Goal: Information Seeking & Learning: Learn about a topic

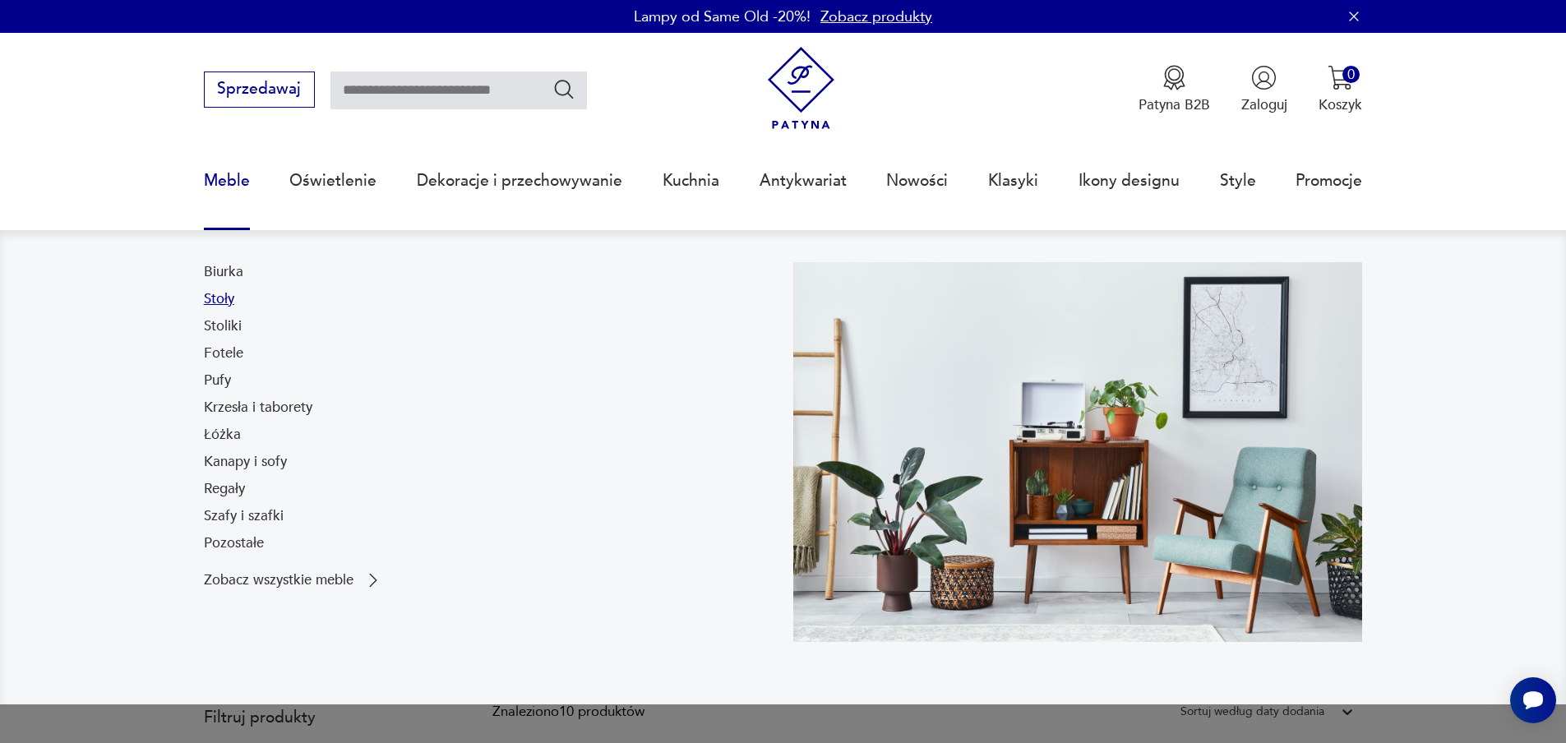
click at [215, 301] on link "Stoły" at bounding box center [219, 299] width 30 height 20
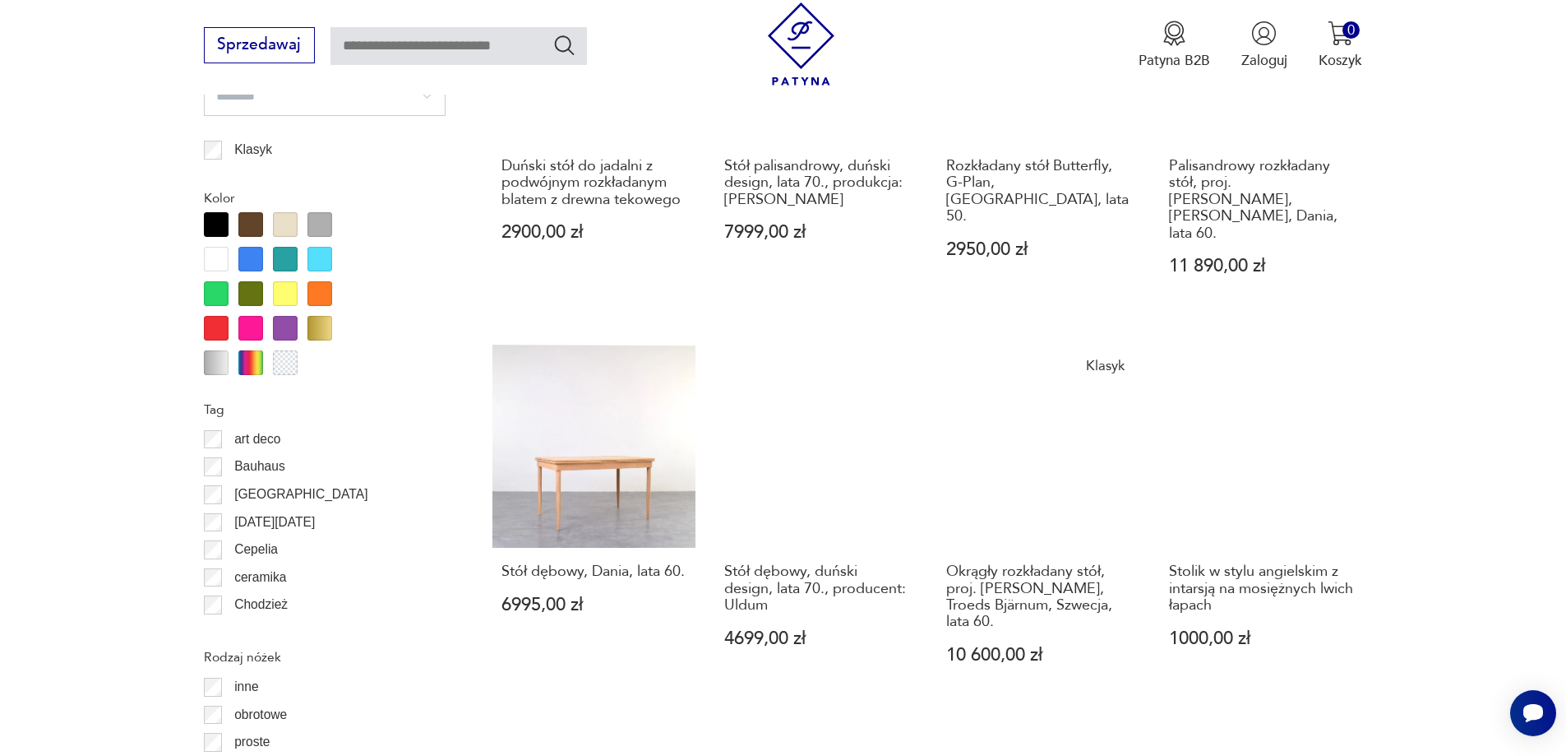
scroll to position [1888, 0]
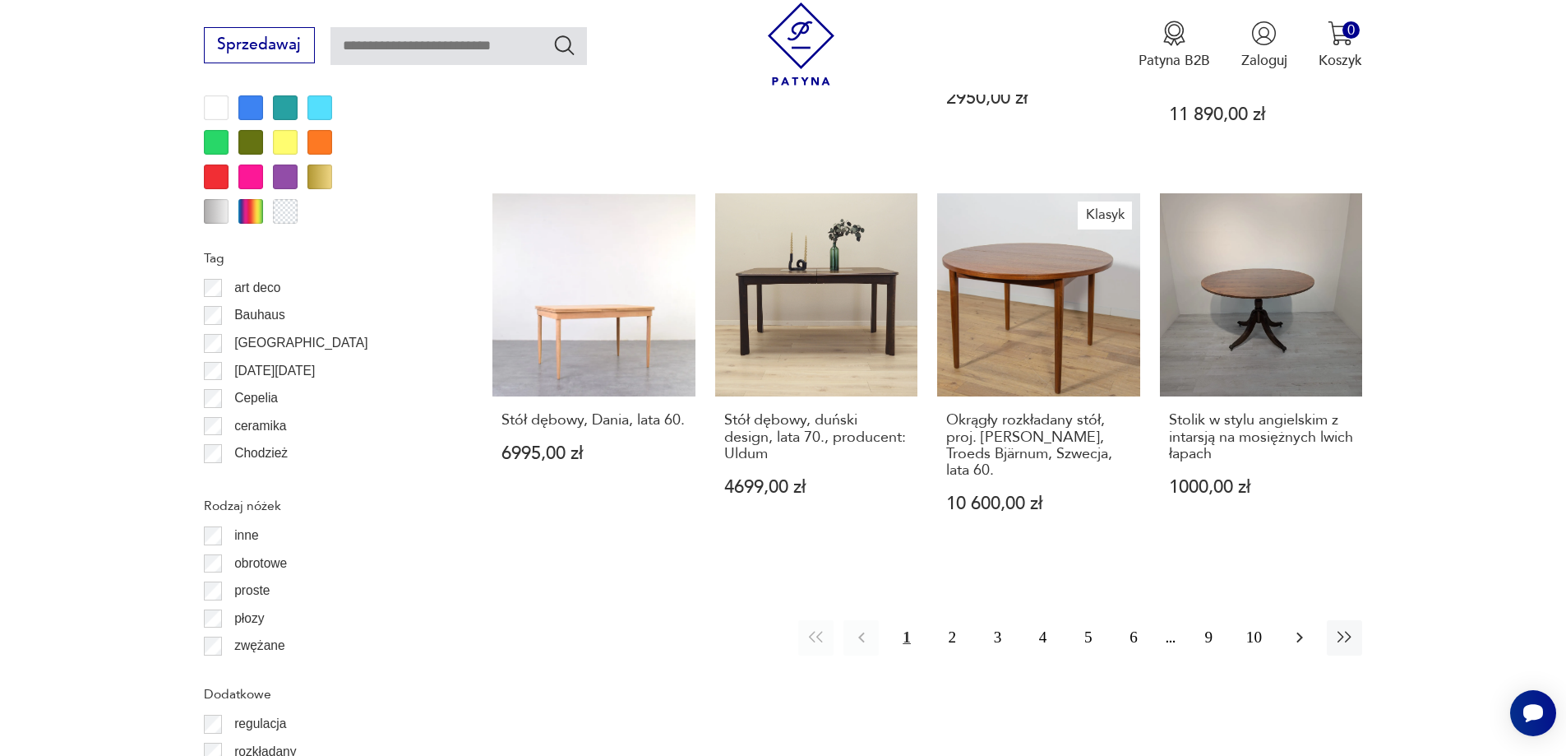
click at [1297, 627] on icon "button" at bounding box center [1300, 637] width 20 height 20
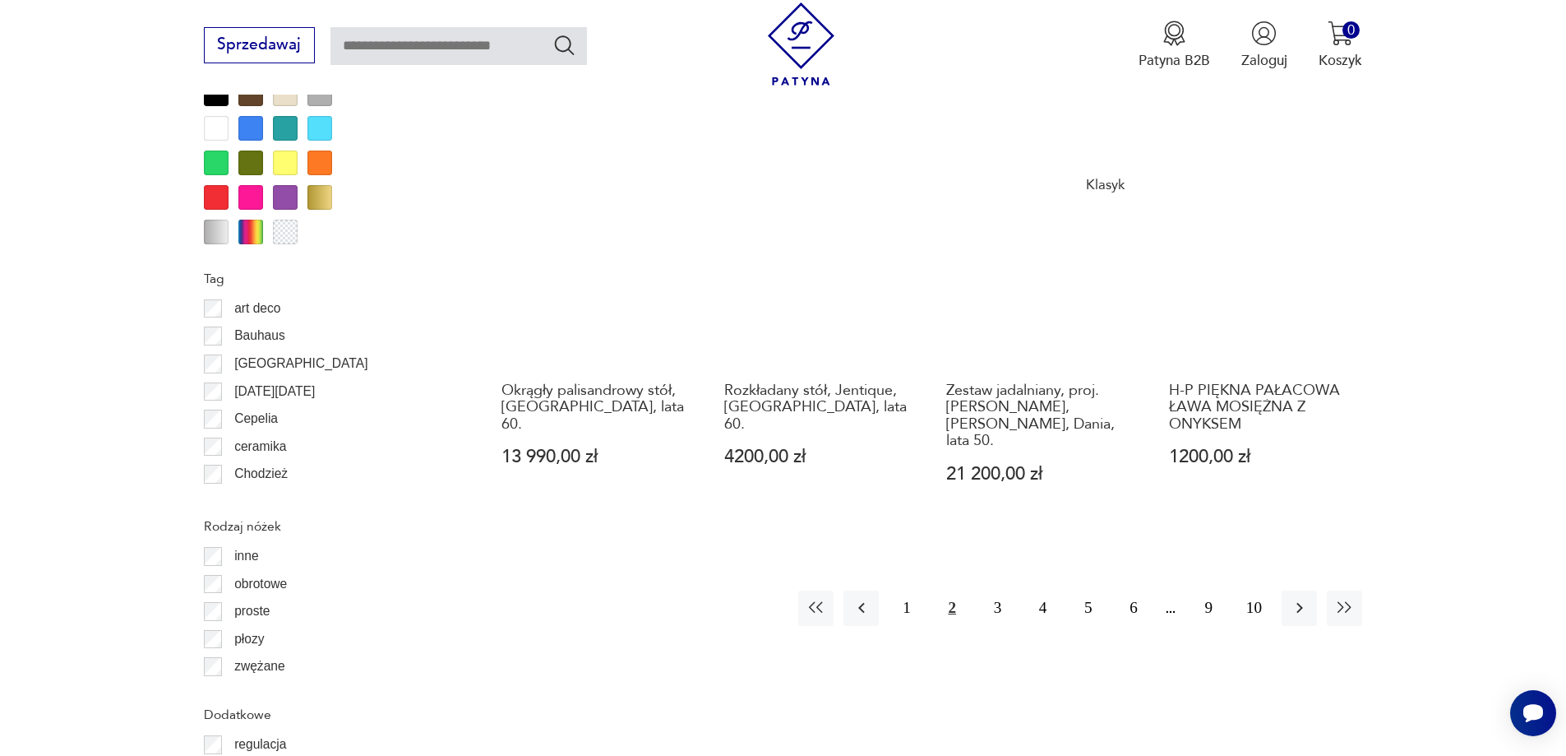
scroll to position [1873, 0]
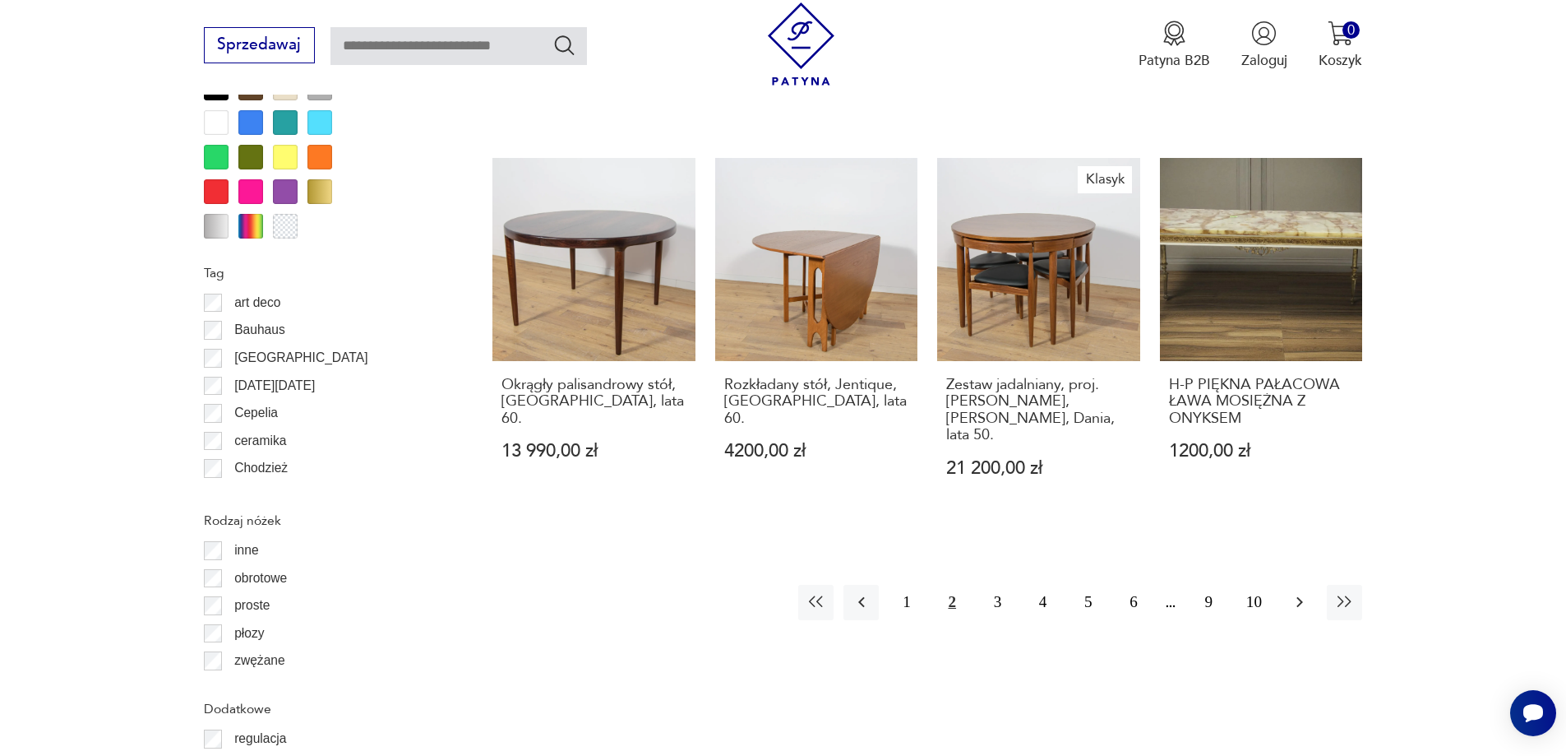
click at [1298, 597] on icon "button" at bounding box center [1300, 602] width 7 height 11
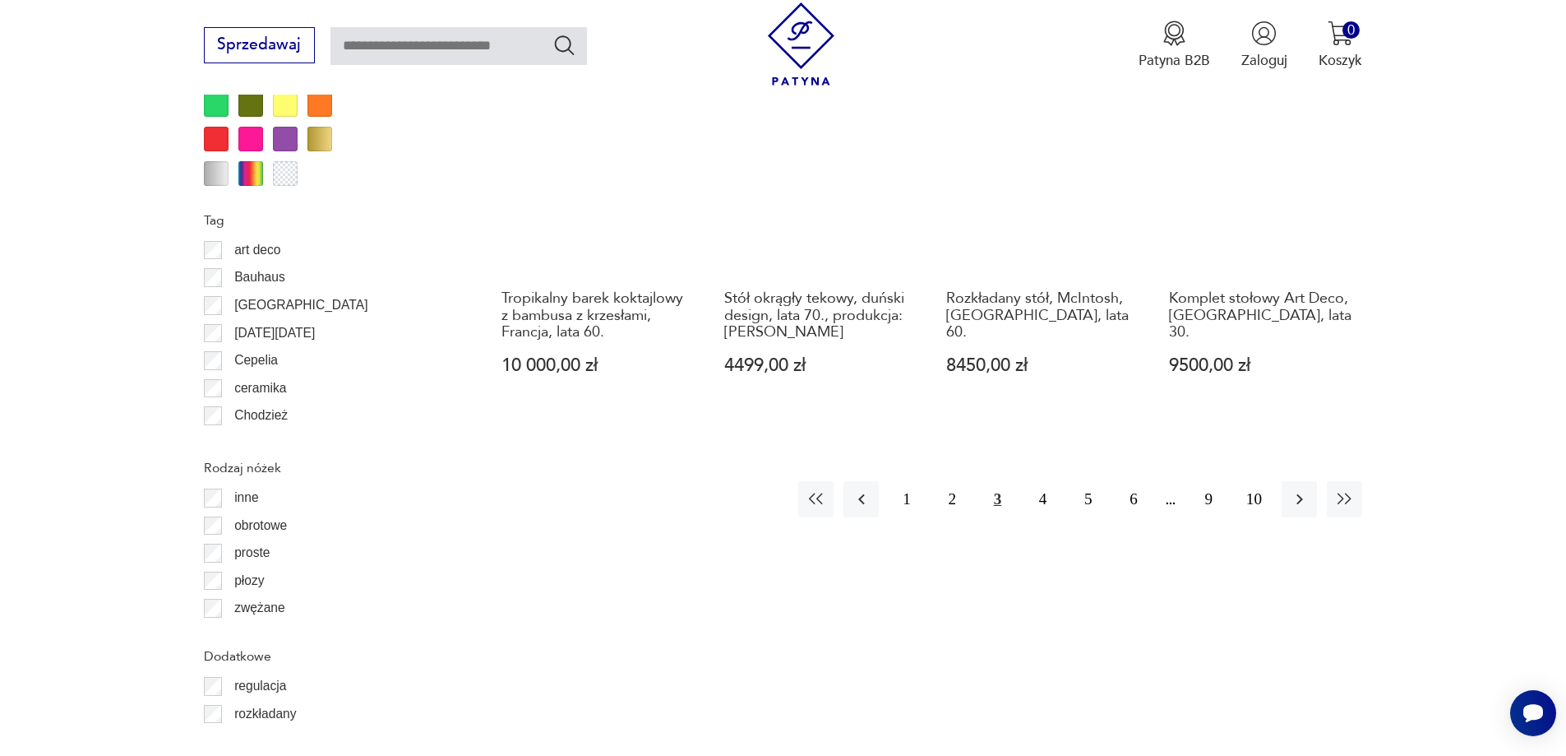
scroll to position [1955, 0]
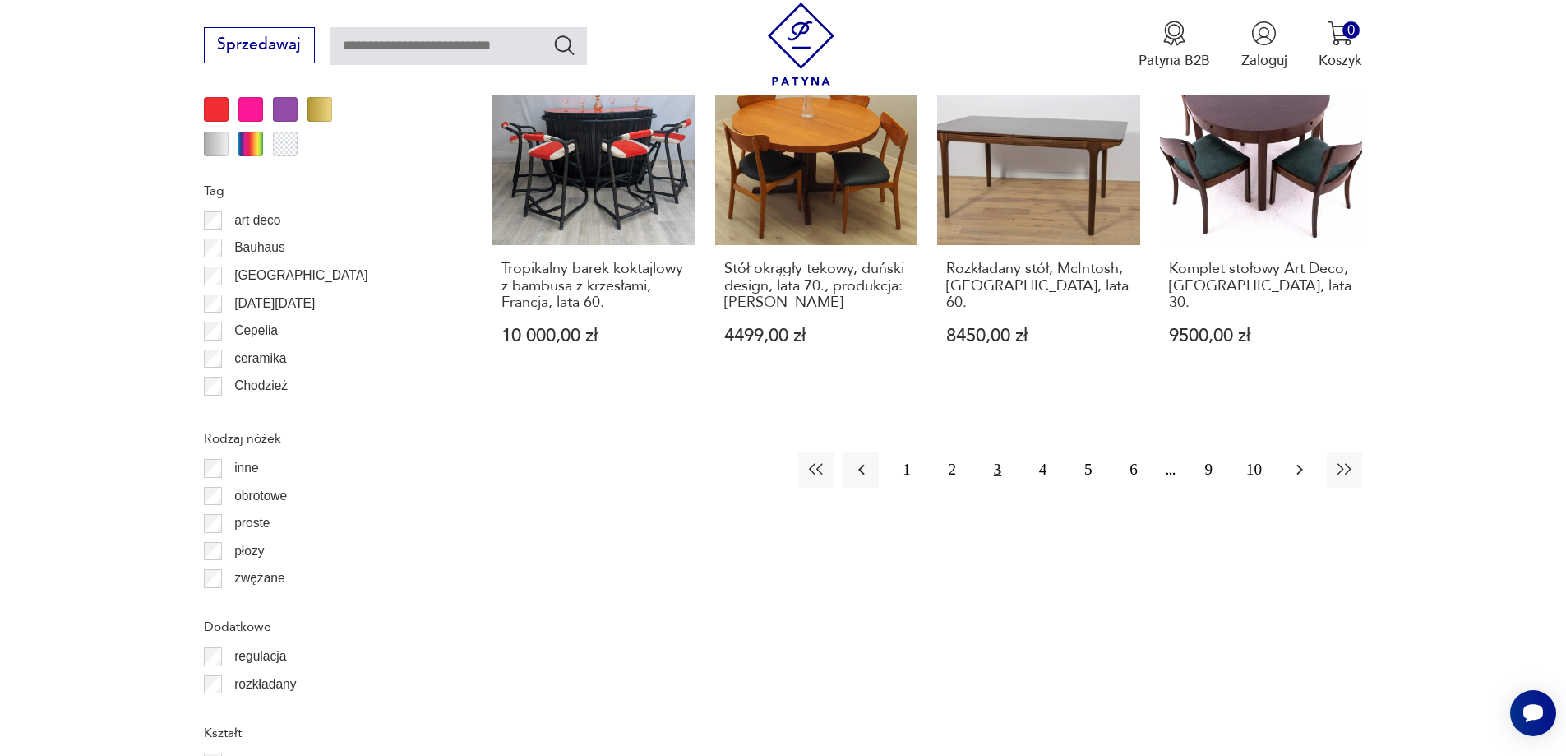
click at [1299, 469] on icon "button" at bounding box center [1300, 470] width 20 height 20
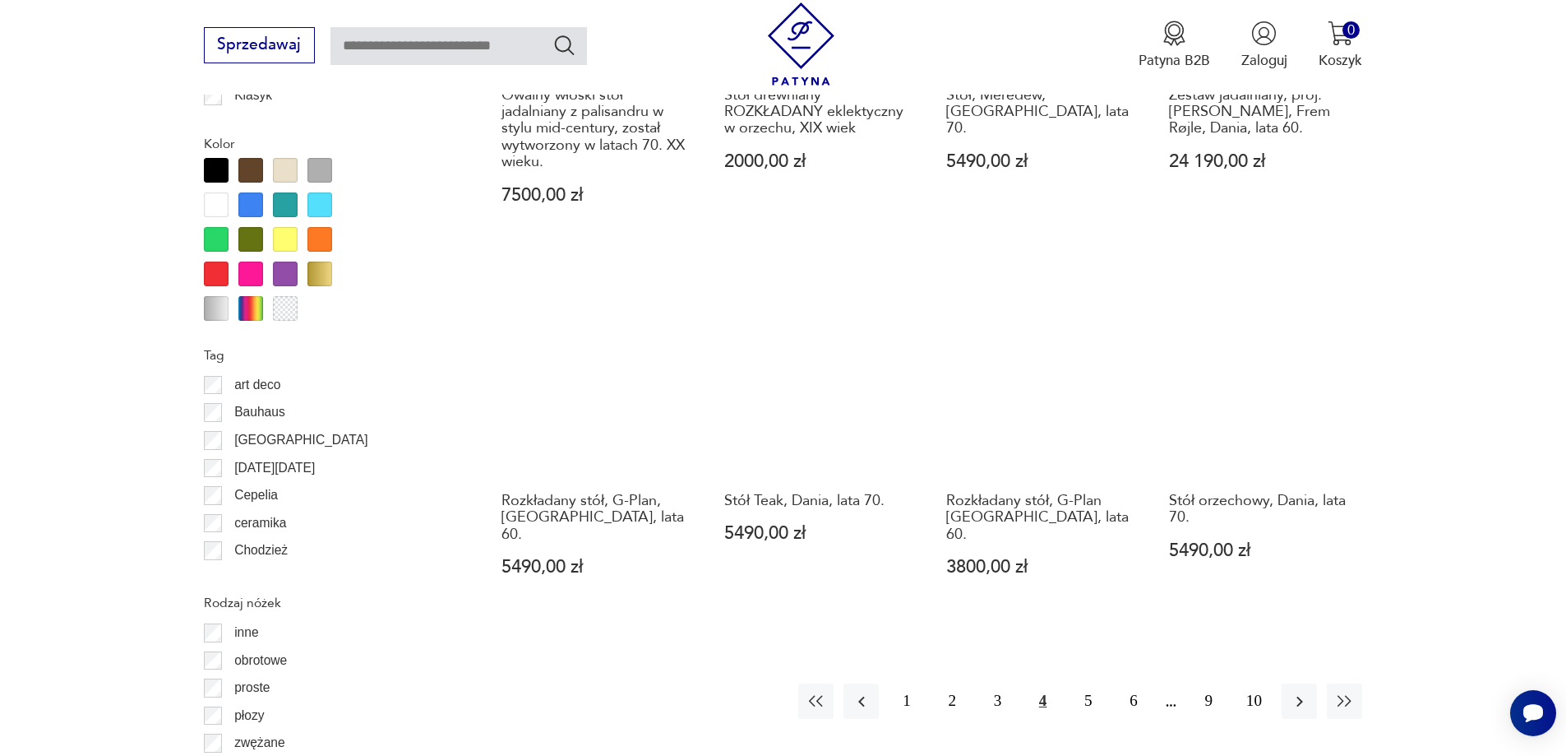
scroll to position [1955, 0]
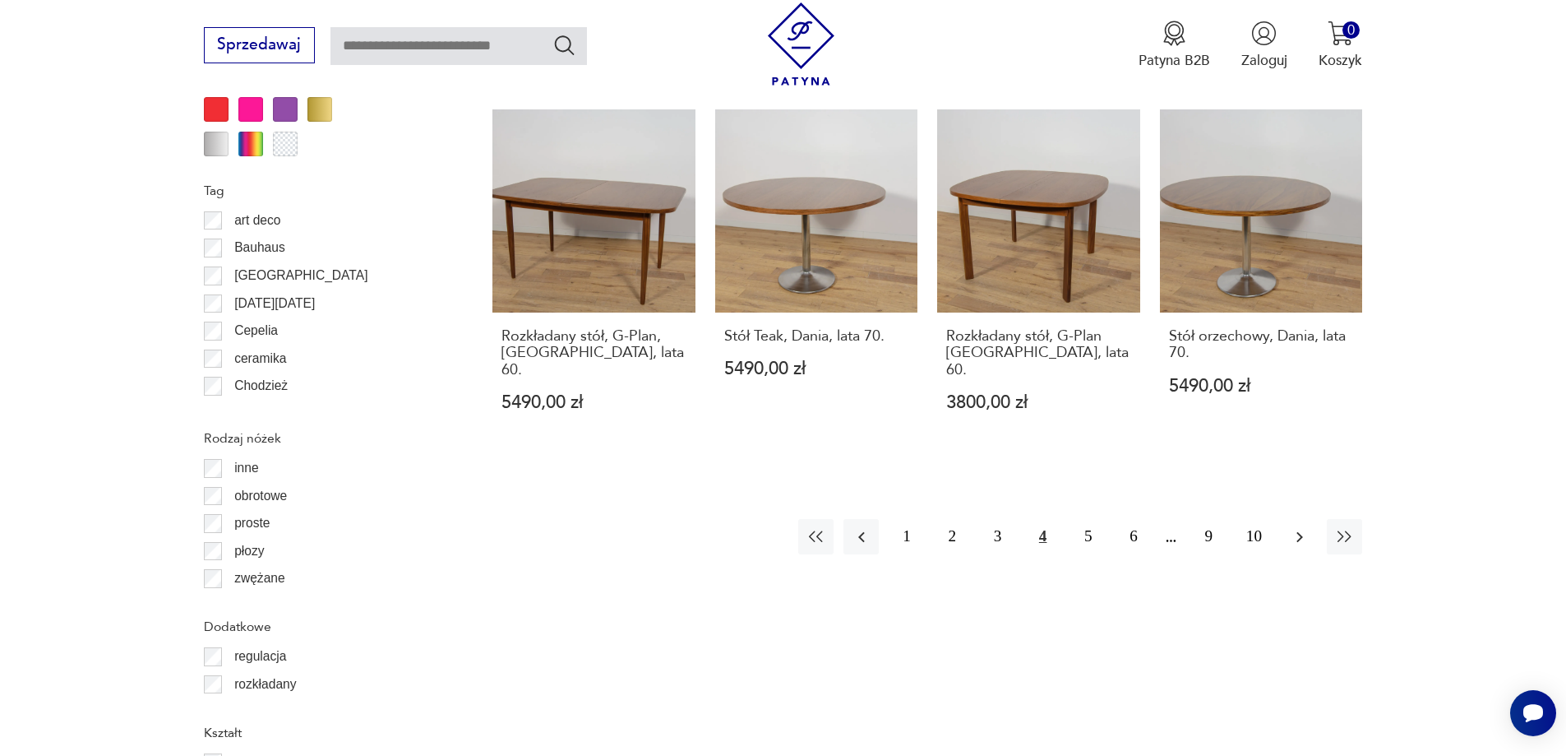
click at [1296, 527] on icon "button" at bounding box center [1300, 537] width 20 height 20
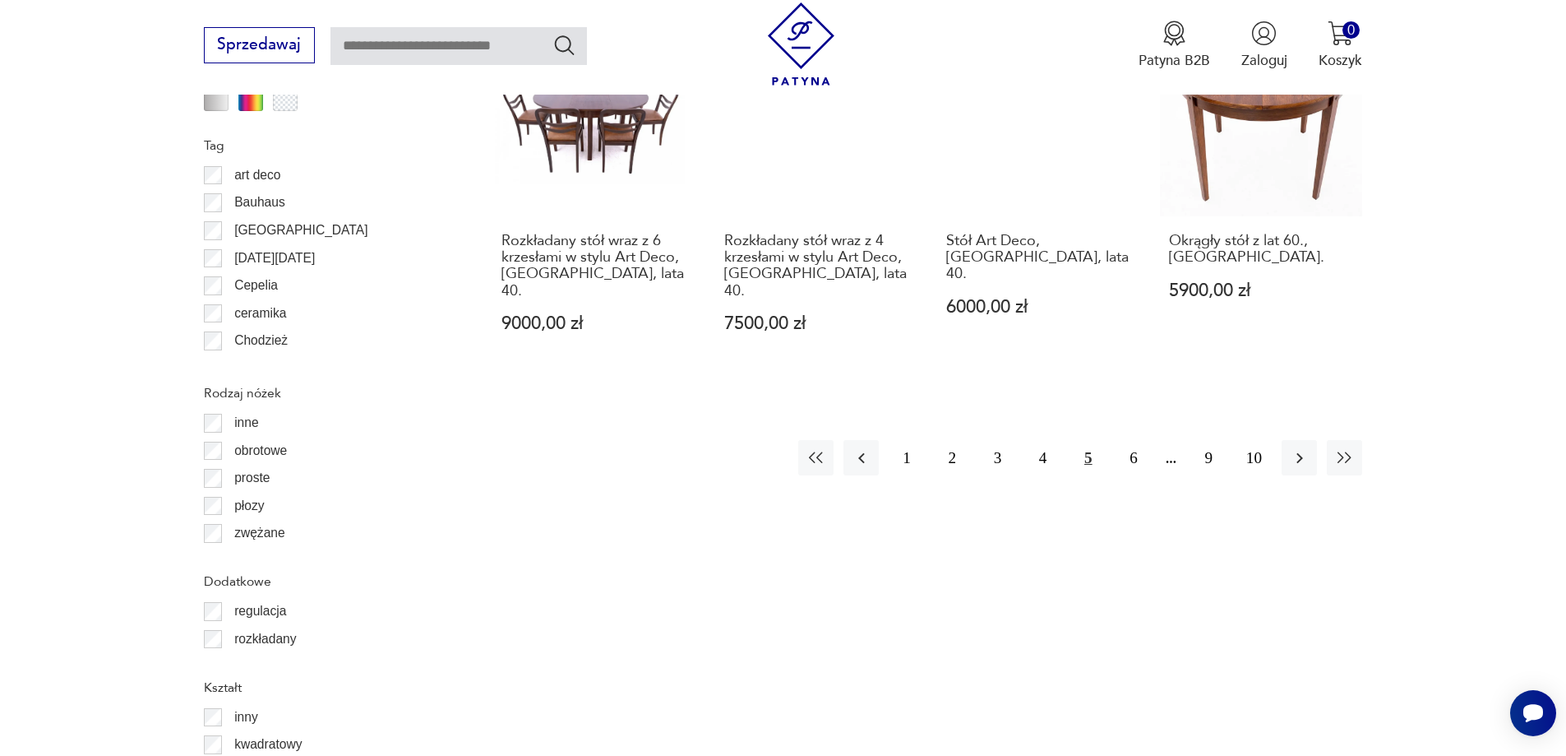
scroll to position [2037, 0]
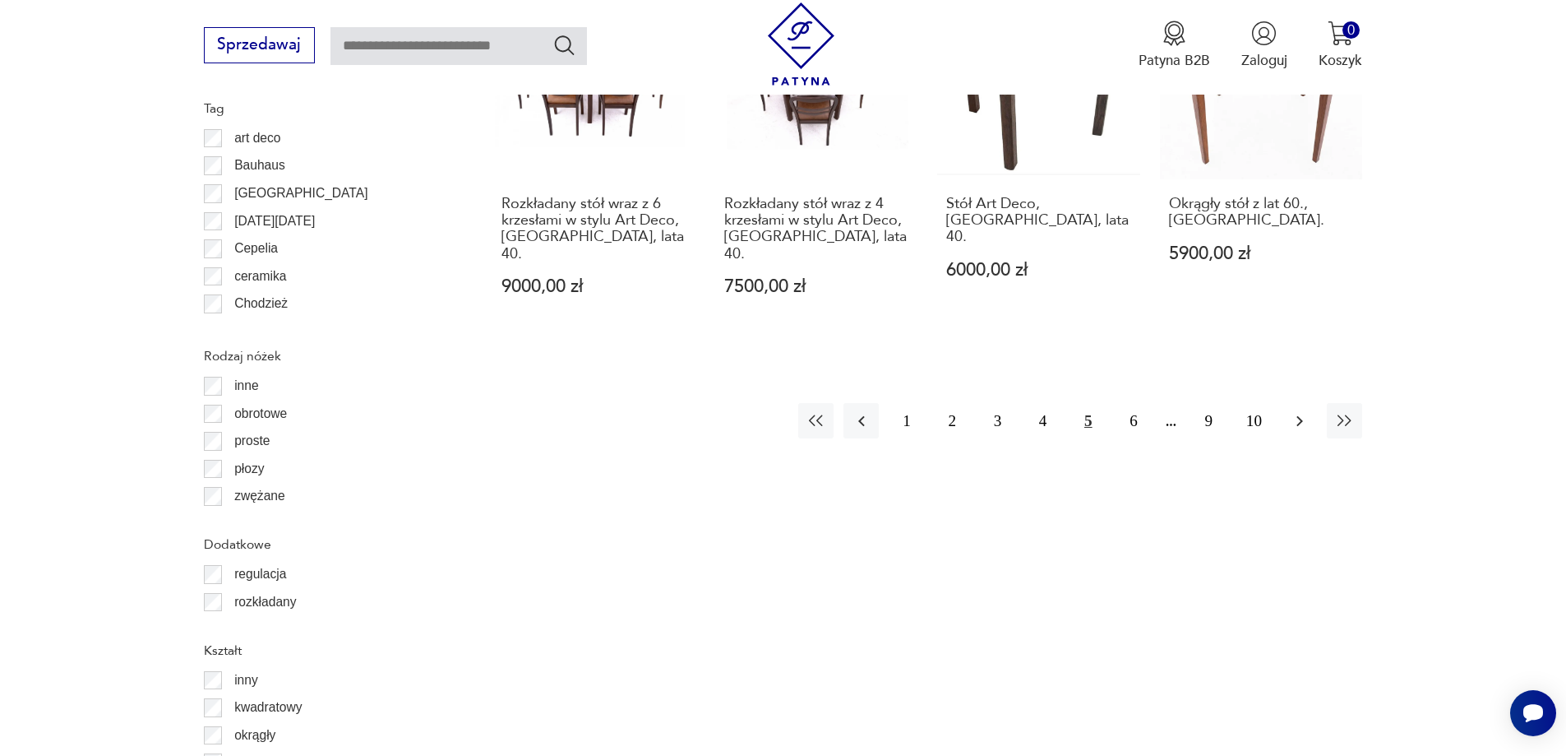
click at [1297, 411] on icon "button" at bounding box center [1300, 421] width 20 height 20
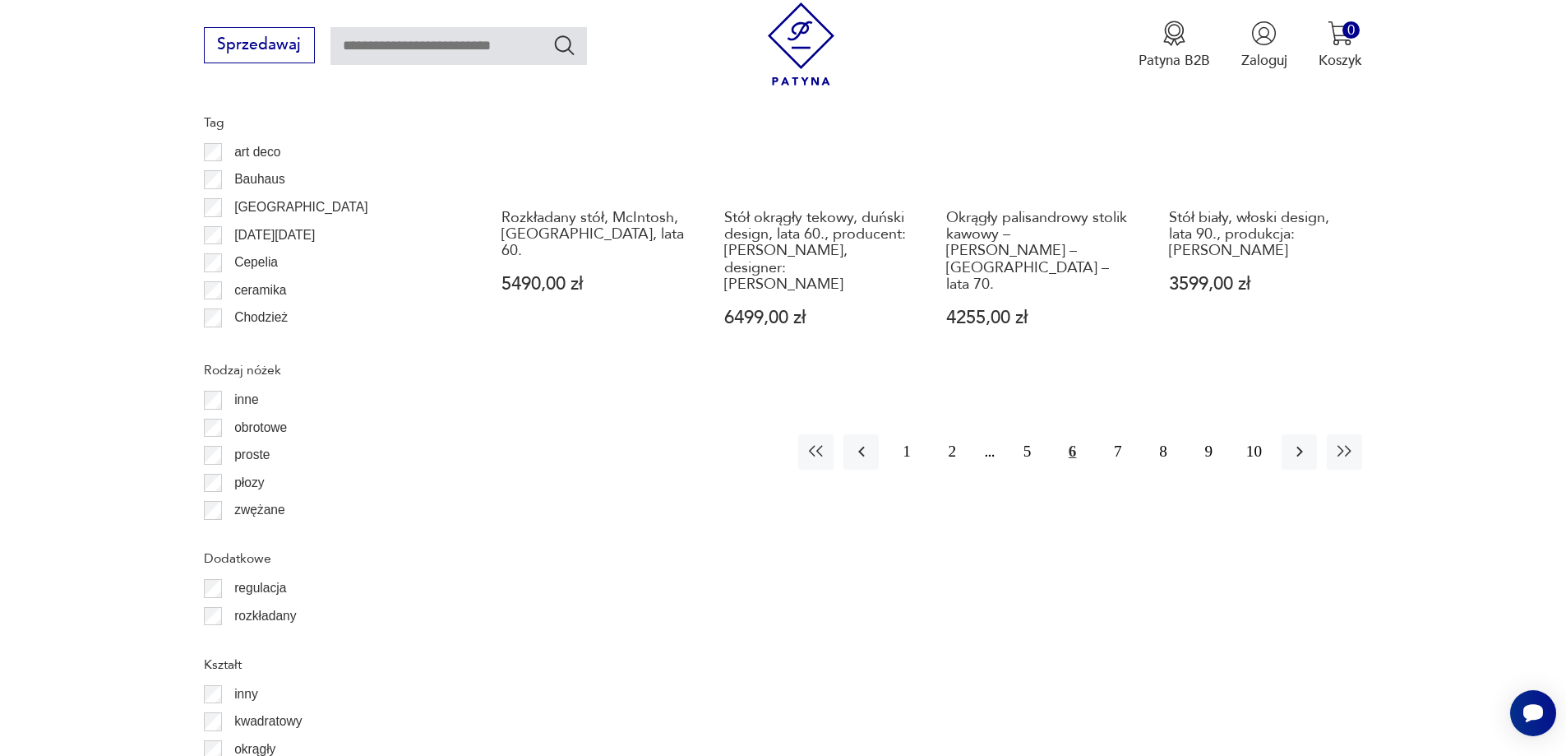
scroll to position [2037, 0]
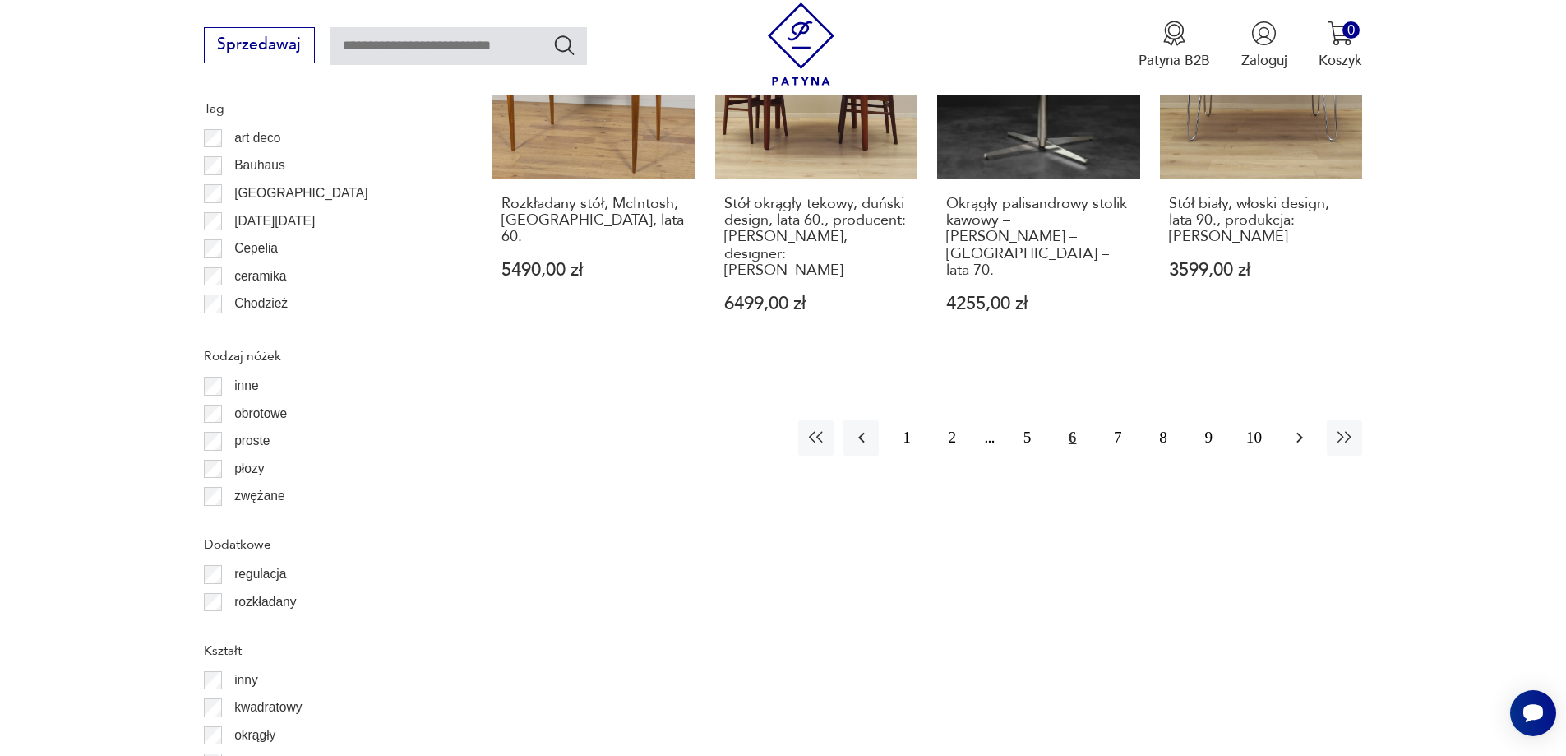
click at [1299, 428] on icon "button" at bounding box center [1300, 438] width 20 height 20
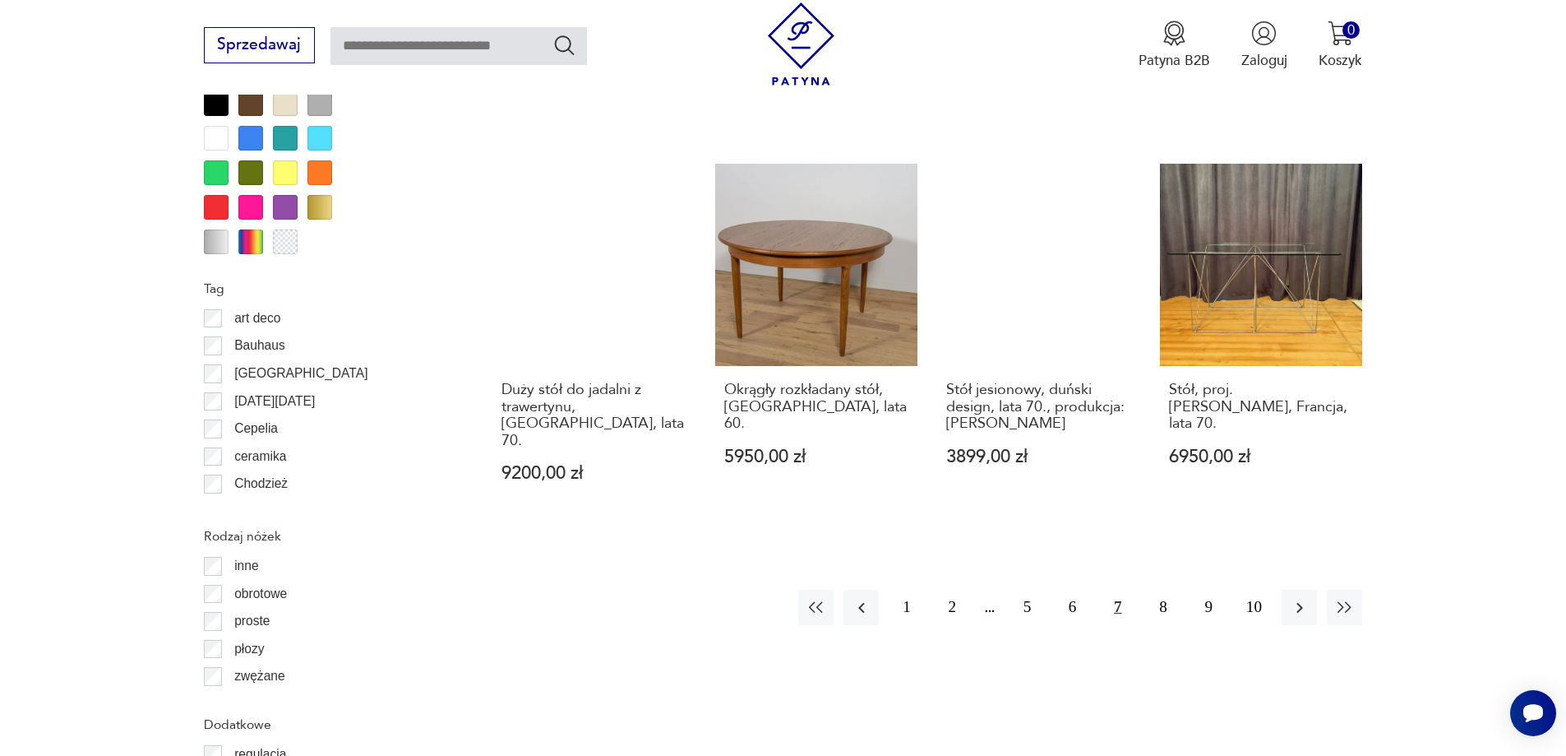
scroll to position [1873, 0]
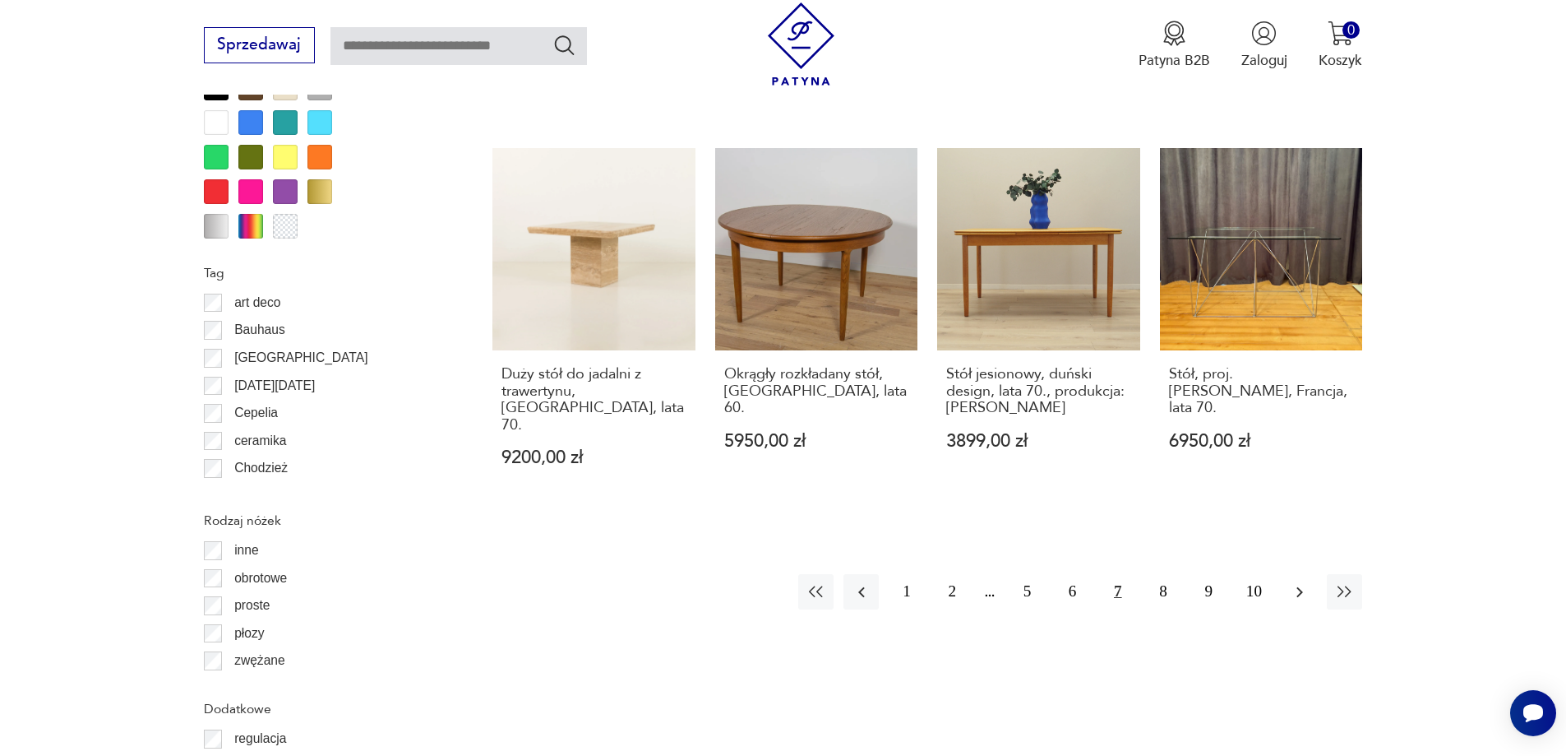
click at [1299, 582] on icon "button" at bounding box center [1300, 592] width 20 height 20
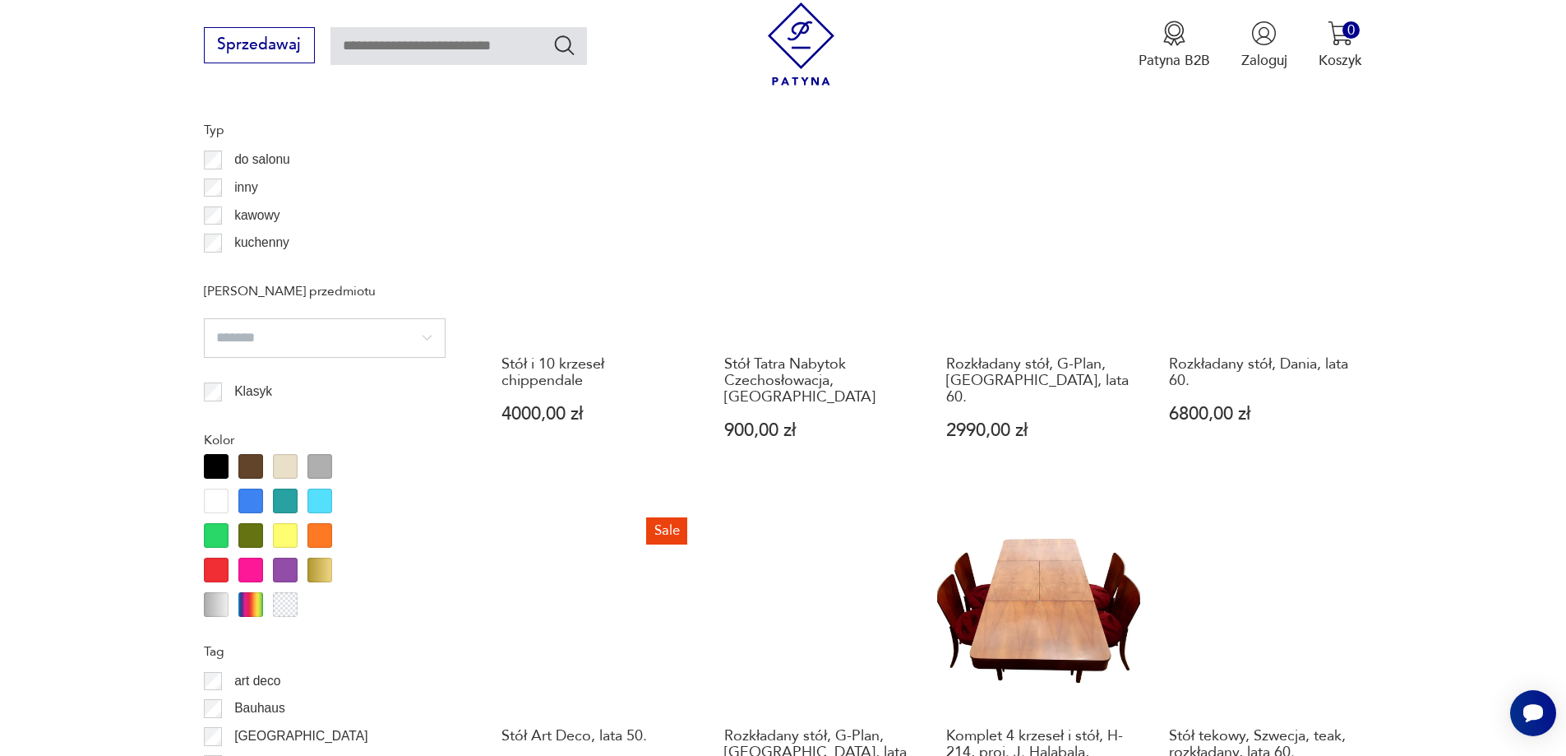
scroll to position [1708, 0]
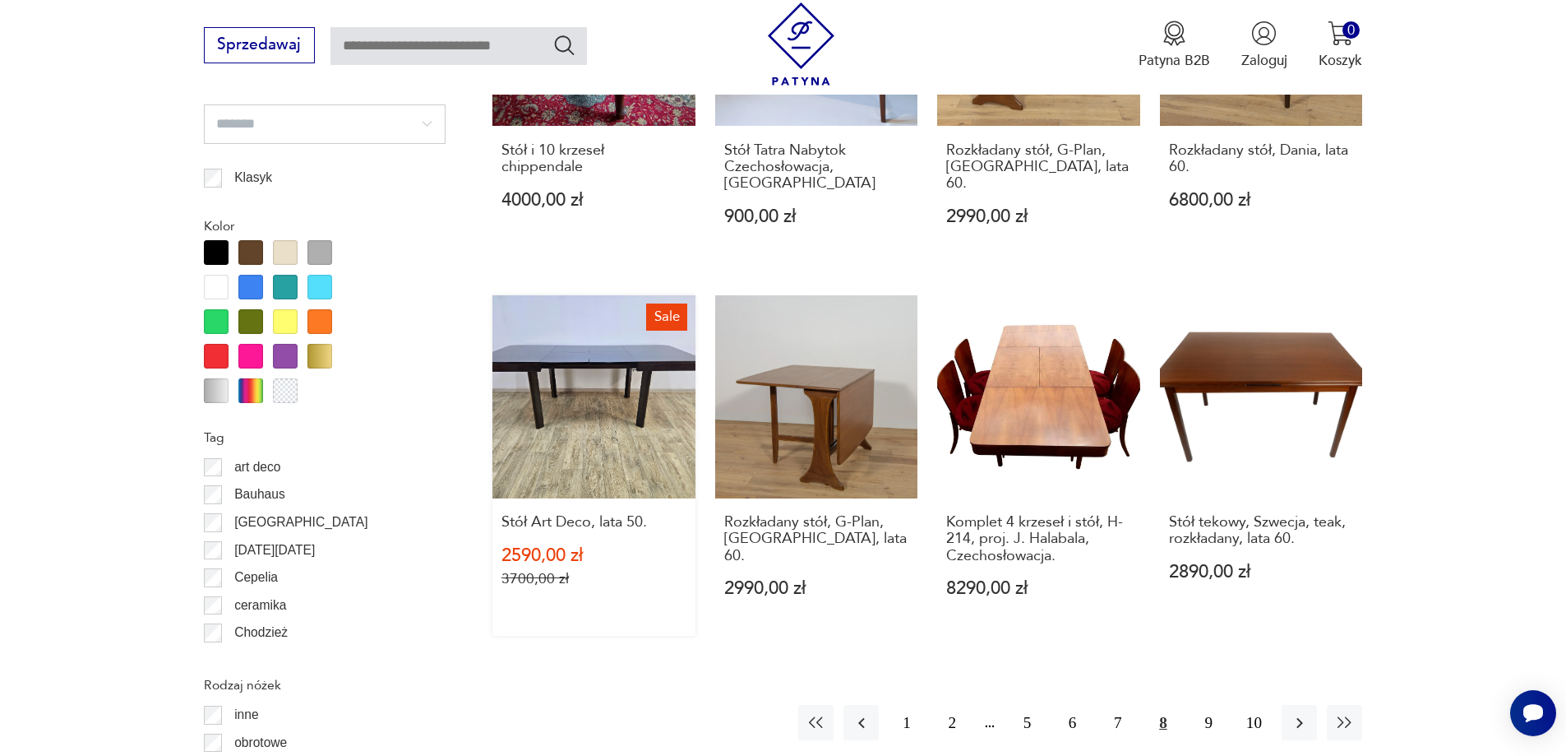
click at [575, 371] on link "Sale Stół Art Deco, lata 50. 2590,00 zł 3700,00 zł" at bounding box center [593, 465] width 203 height 340
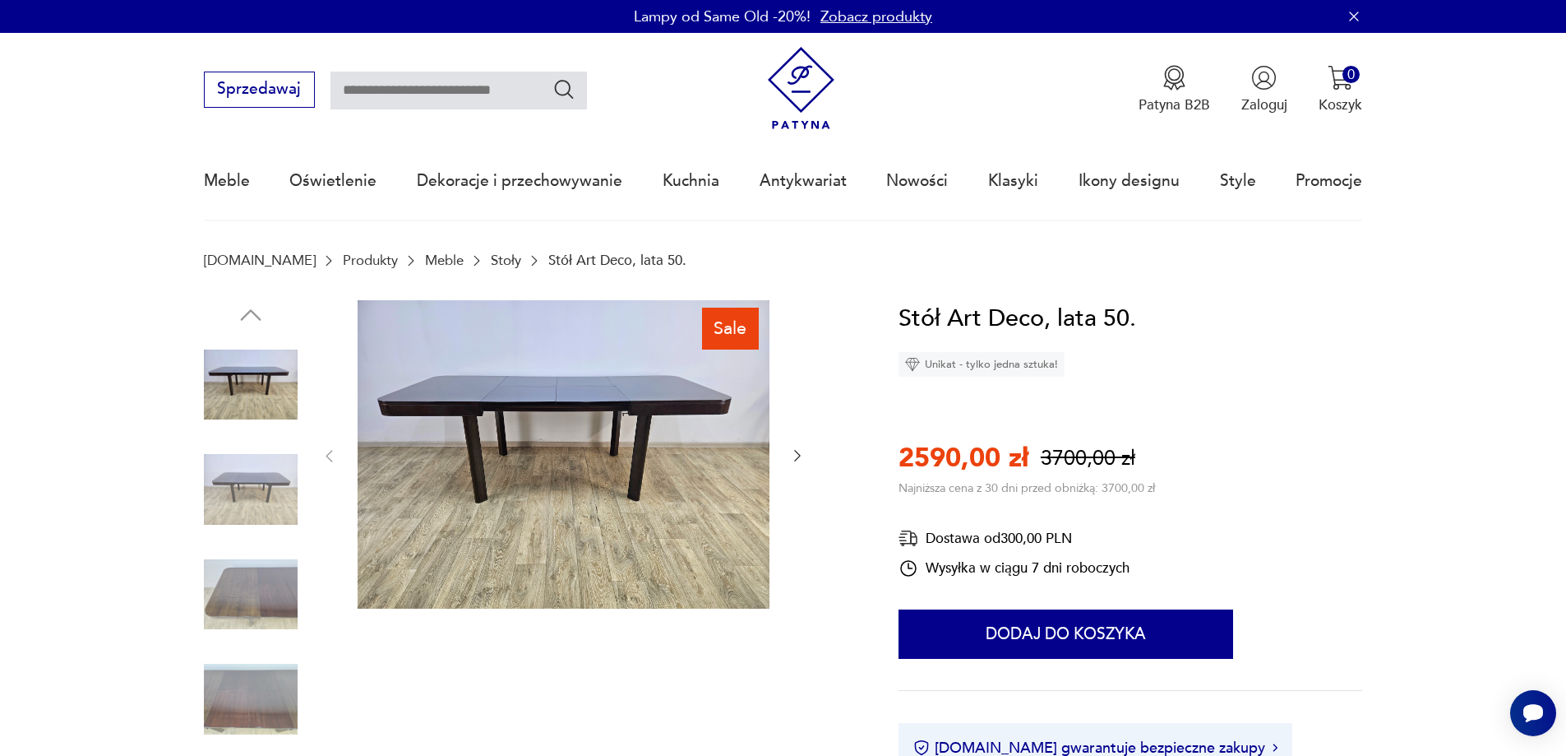
click at [797, 459] on icon "button" at bounding box center [797, 457] width 7 height 12
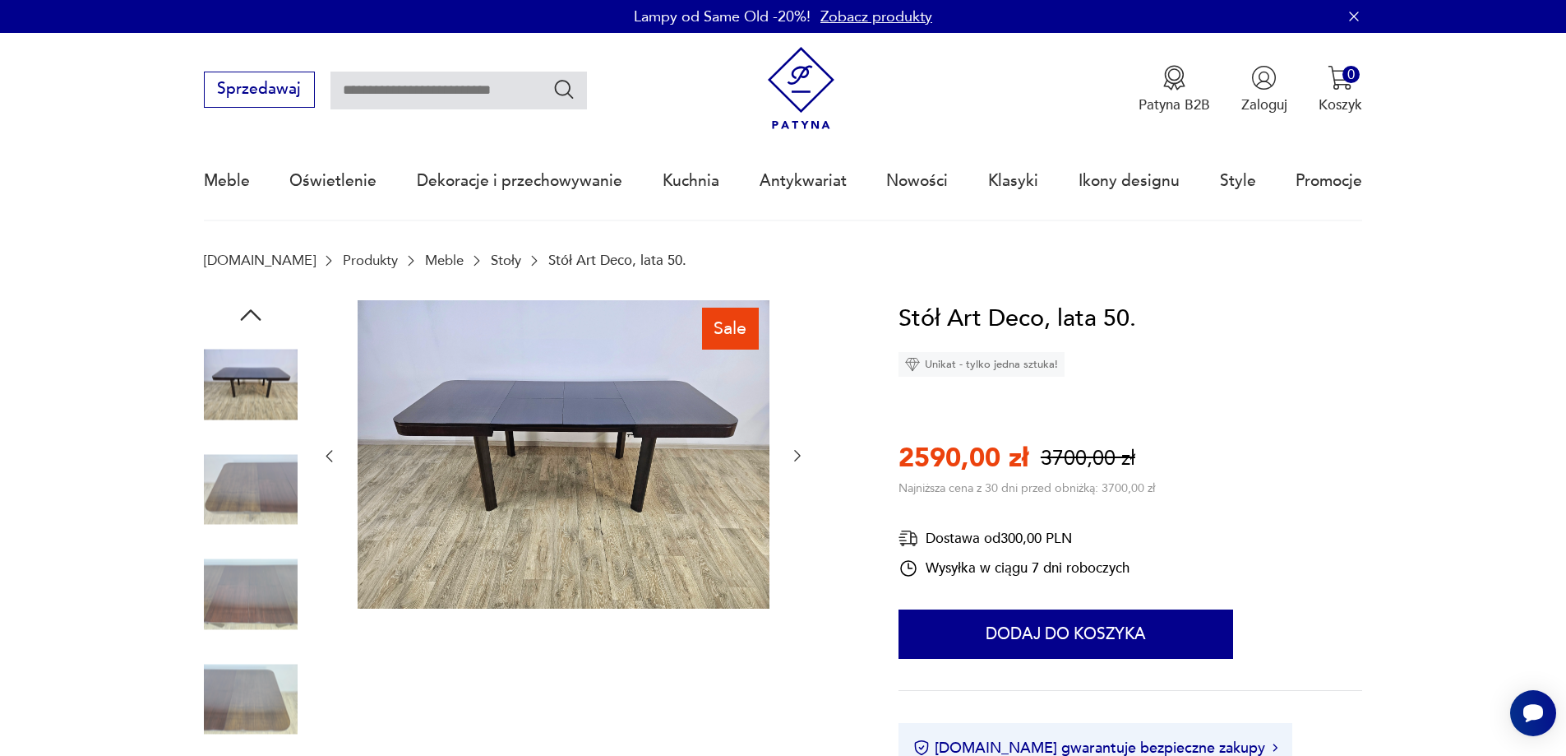
click at [797, 459] on icon "button" at bounding box center [797, 457] width 7 height 12
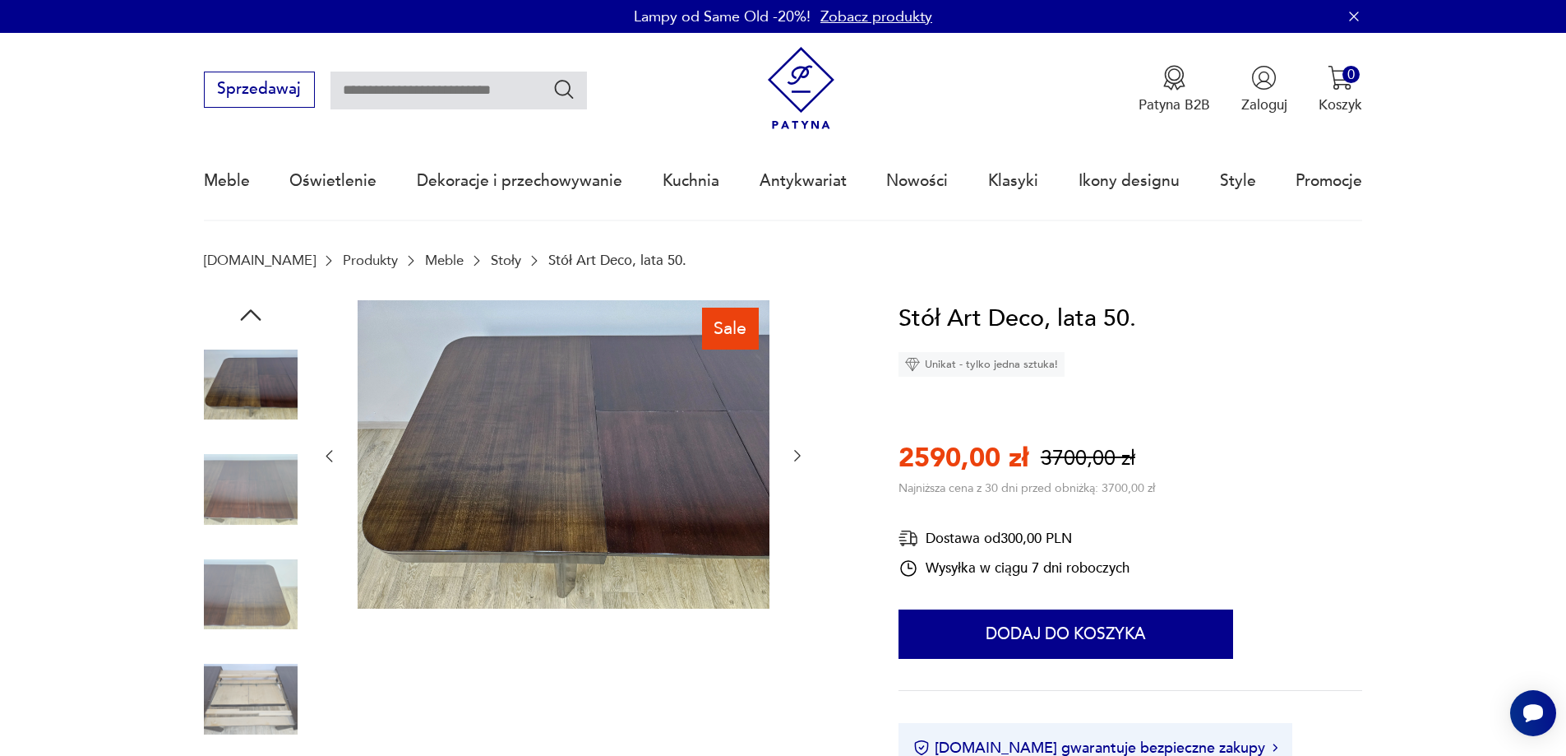
click at [799, 459] on icon "button" at bounding box center [797, 455] width 16 height 16
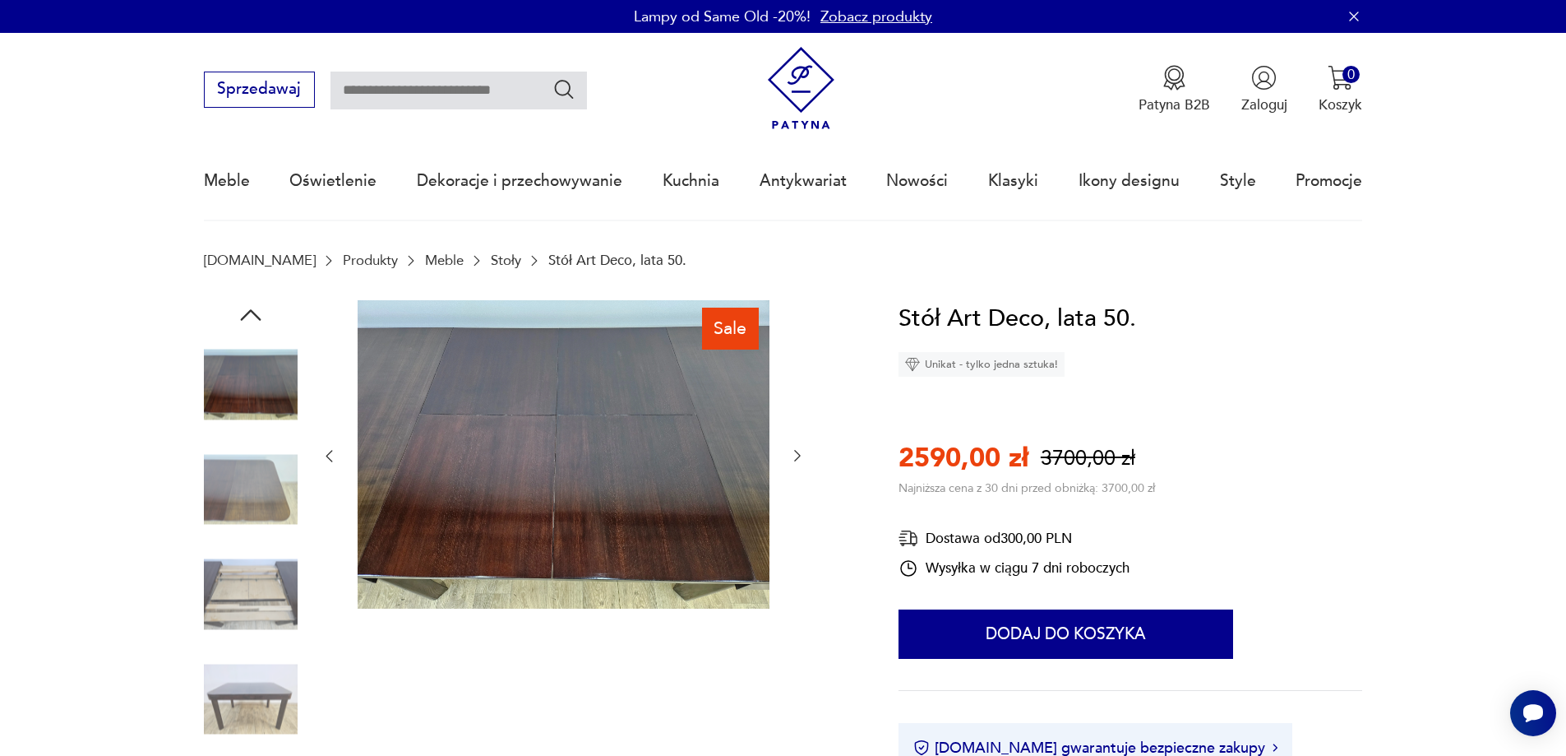
click at [799, 459] on icon "button" at bounding box center [797, 455] width 16 height 16
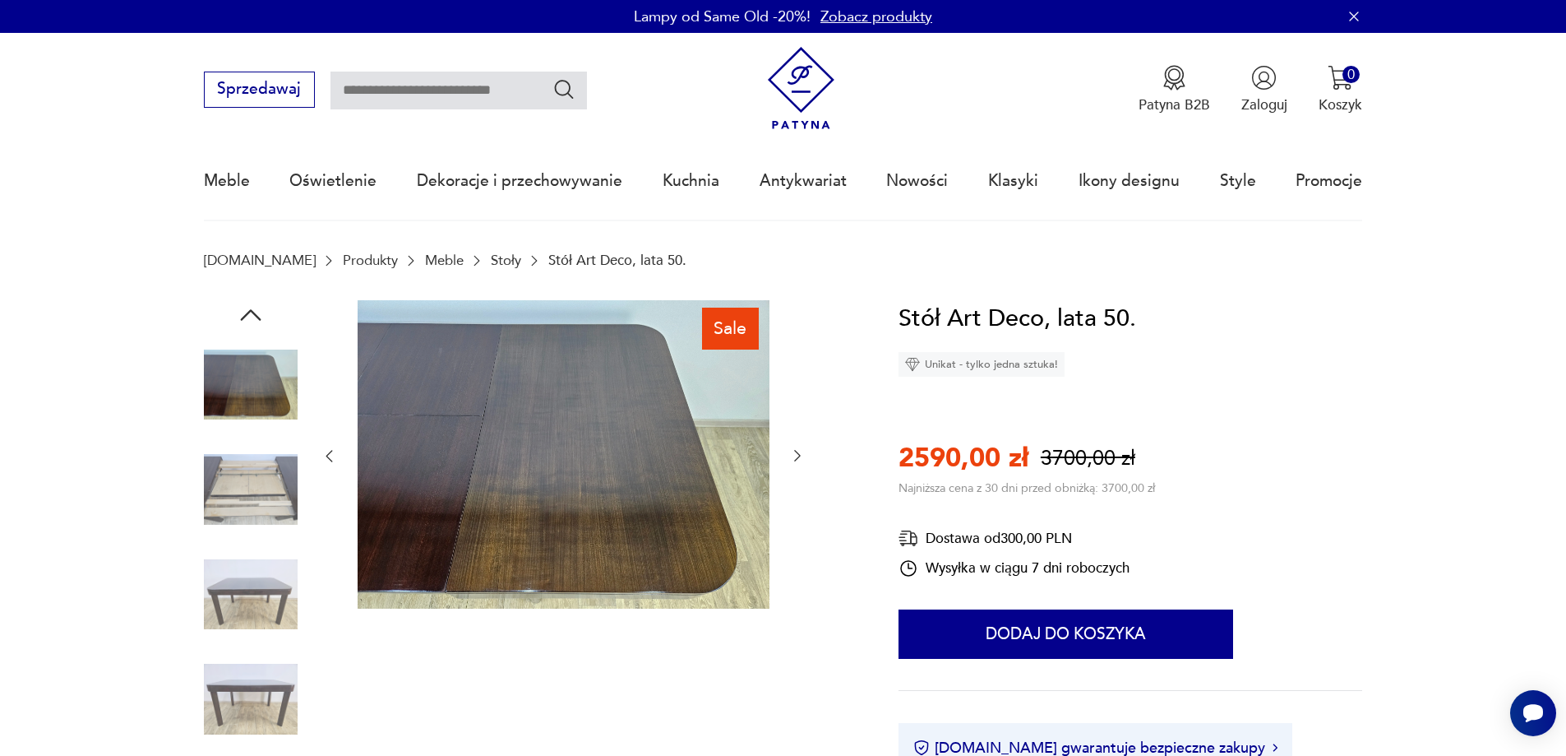
click at [799, 459] on icon "button" at bounding box center [797, 455] width 16 height 16
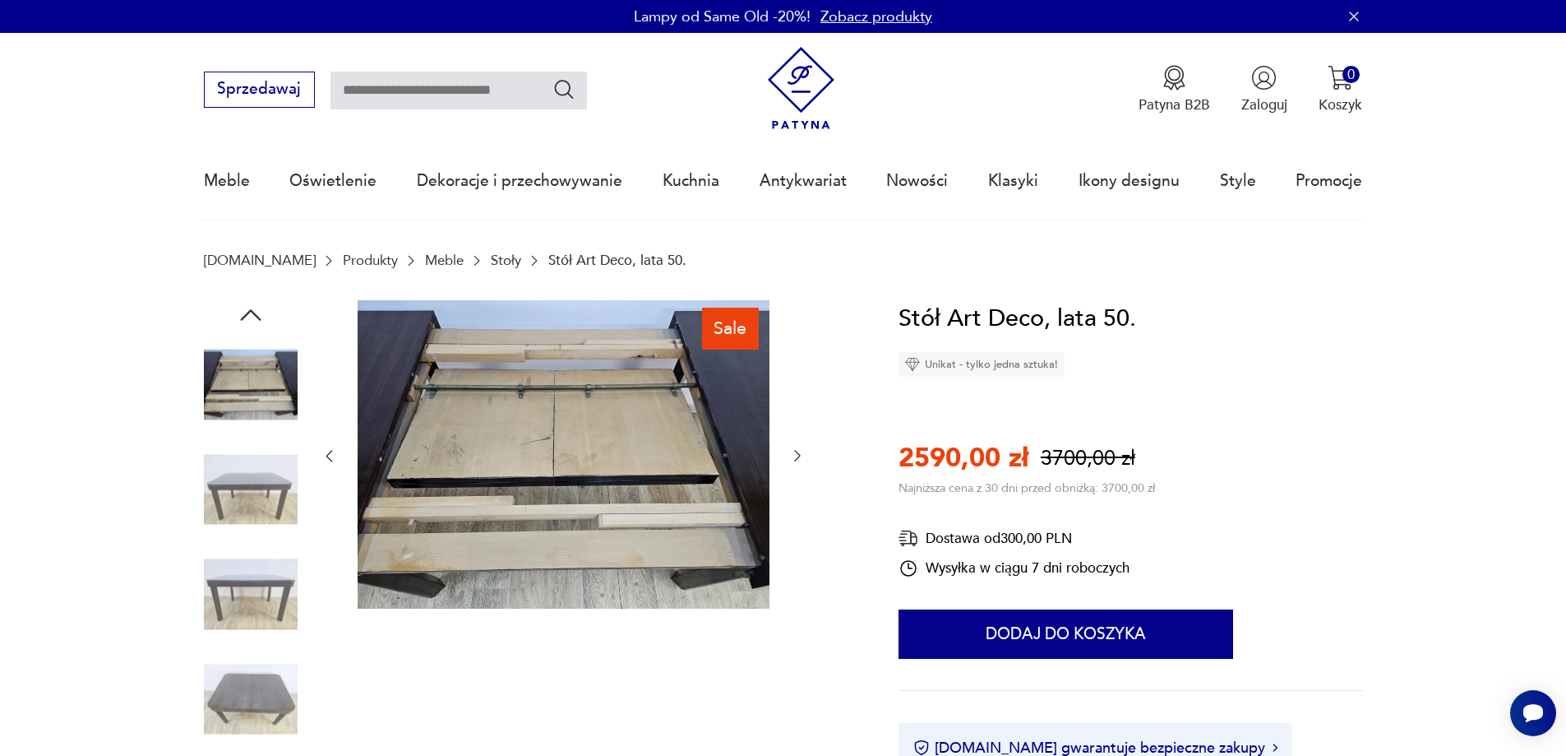
click at [801, 459] on icon "button" at bounding box center [797, 455] width 16 height 16
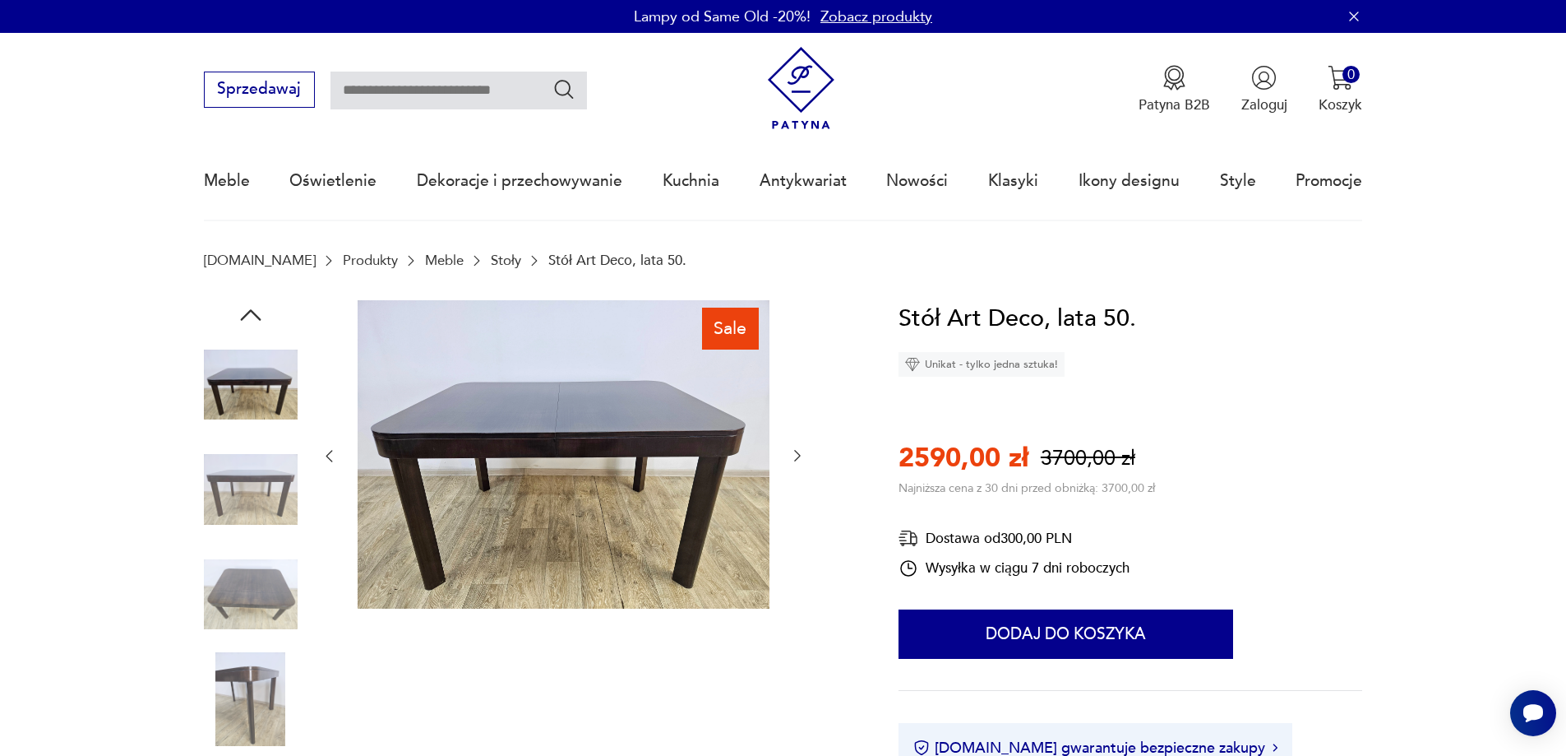
click at [801, 459] on icon "button" at bounding box center [797, 455] width 16 height 16
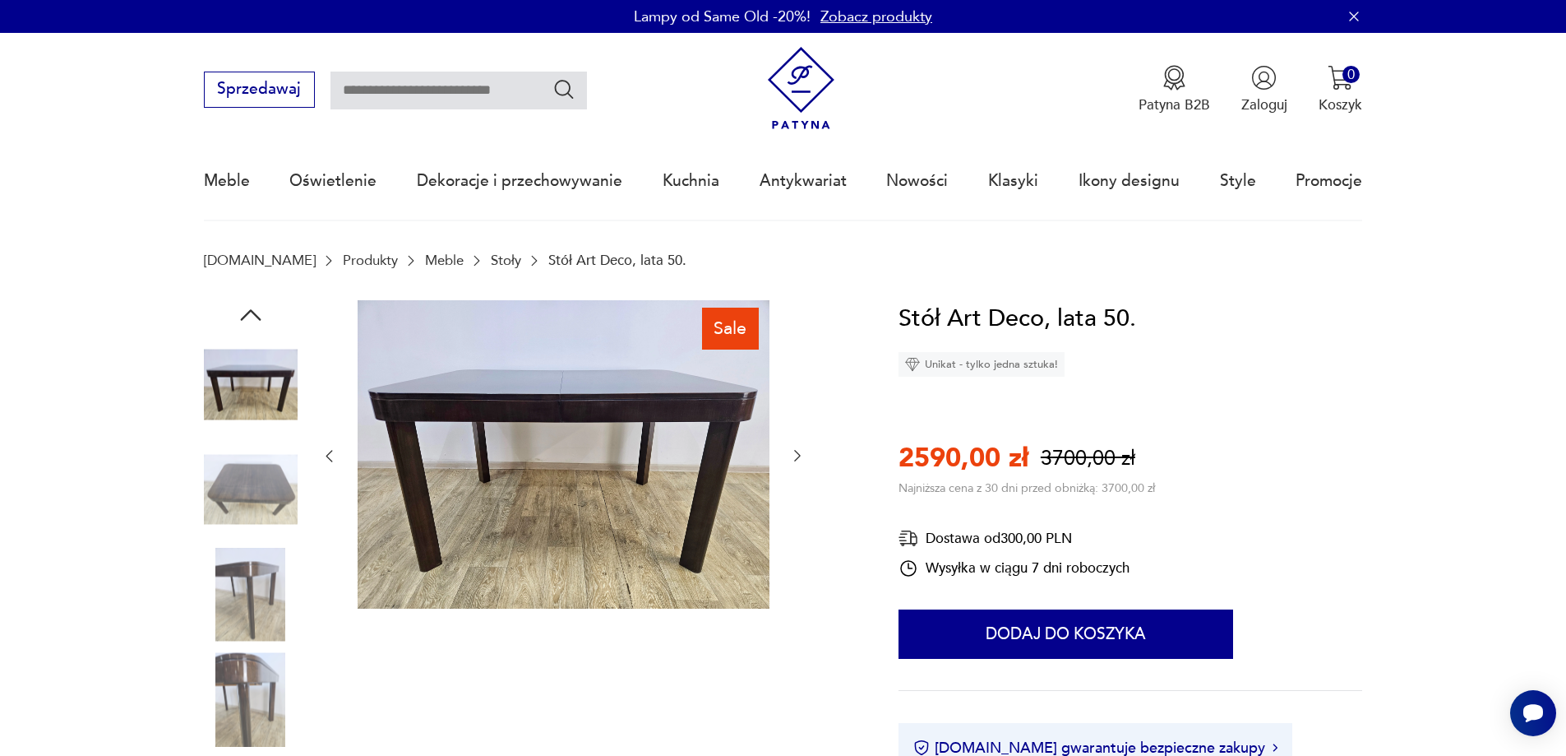
click at [801, 459] on icon "button" at bounding box center [797, 455] width 16 height 16
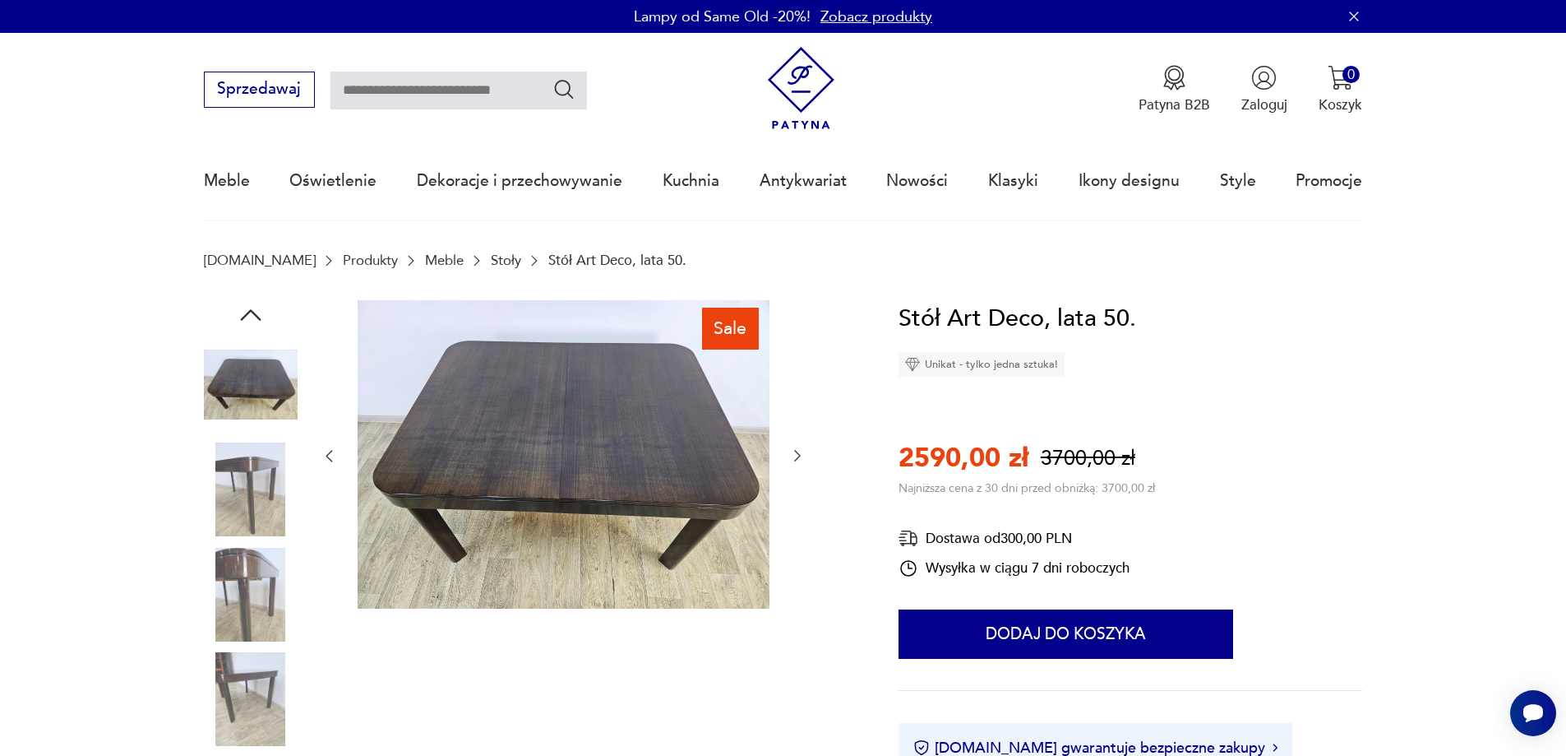
click at [801, 459] on icon "button" at bounding box center [797, 455] width 16 height 16
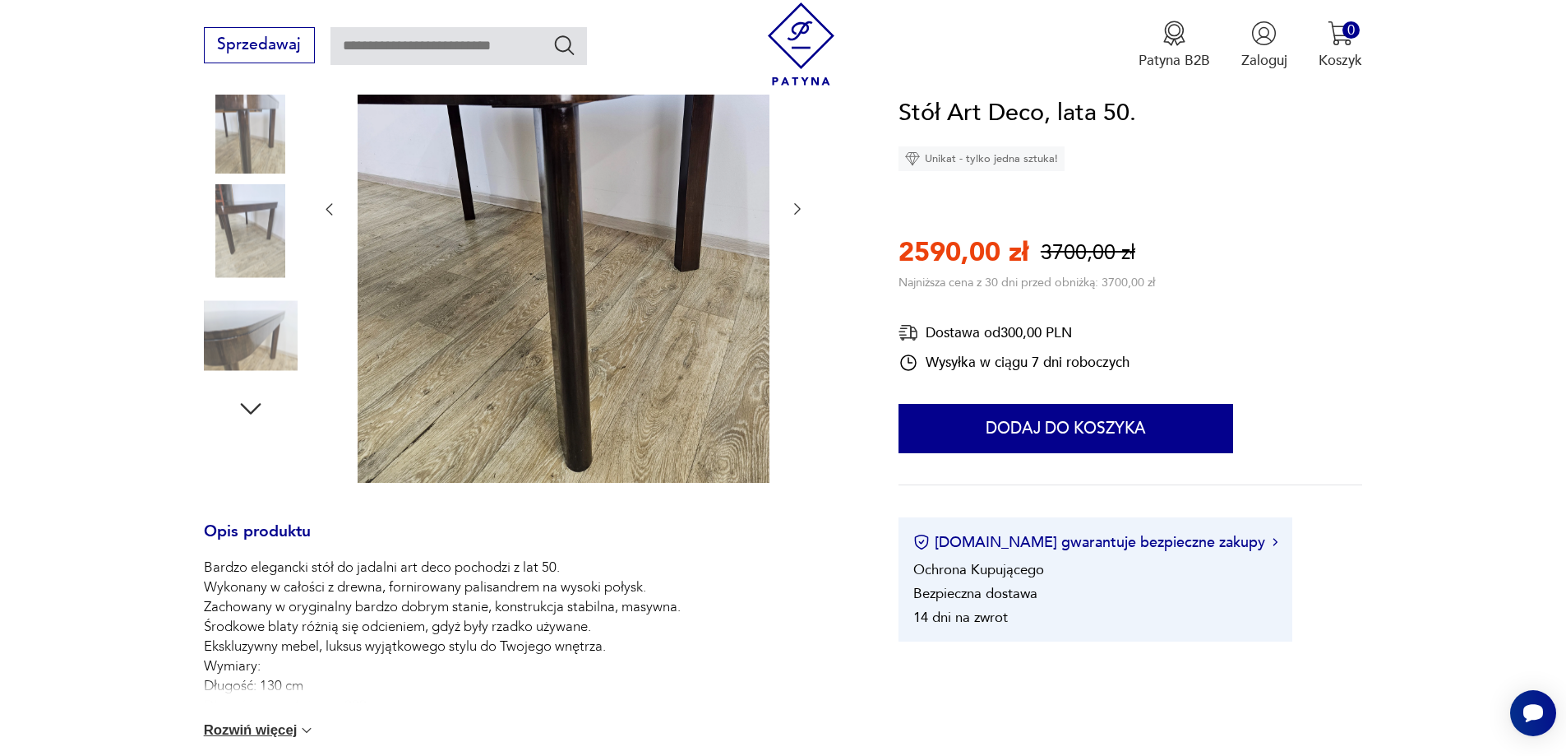
scroll to position [329, 0]
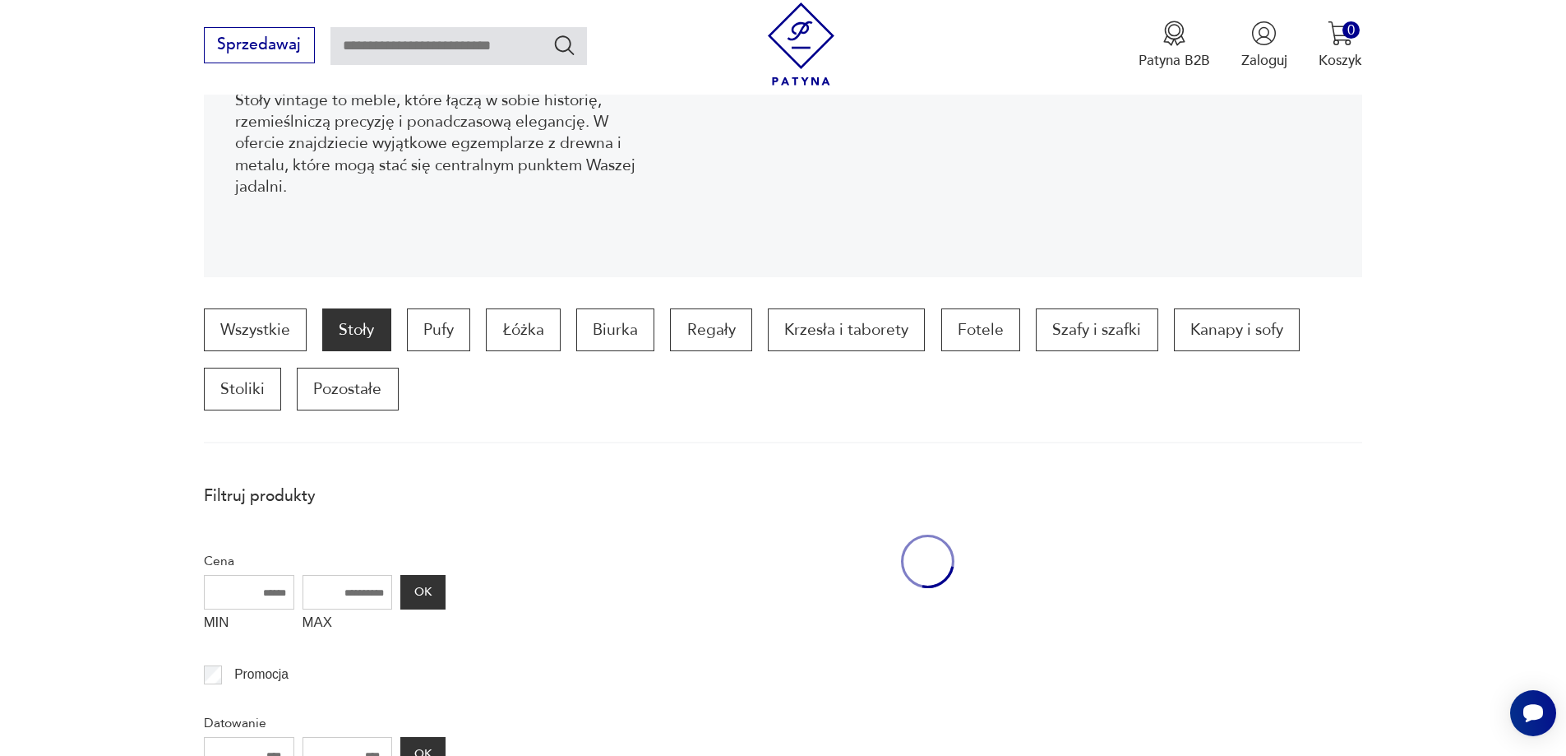
scroll to position [1890, 0]
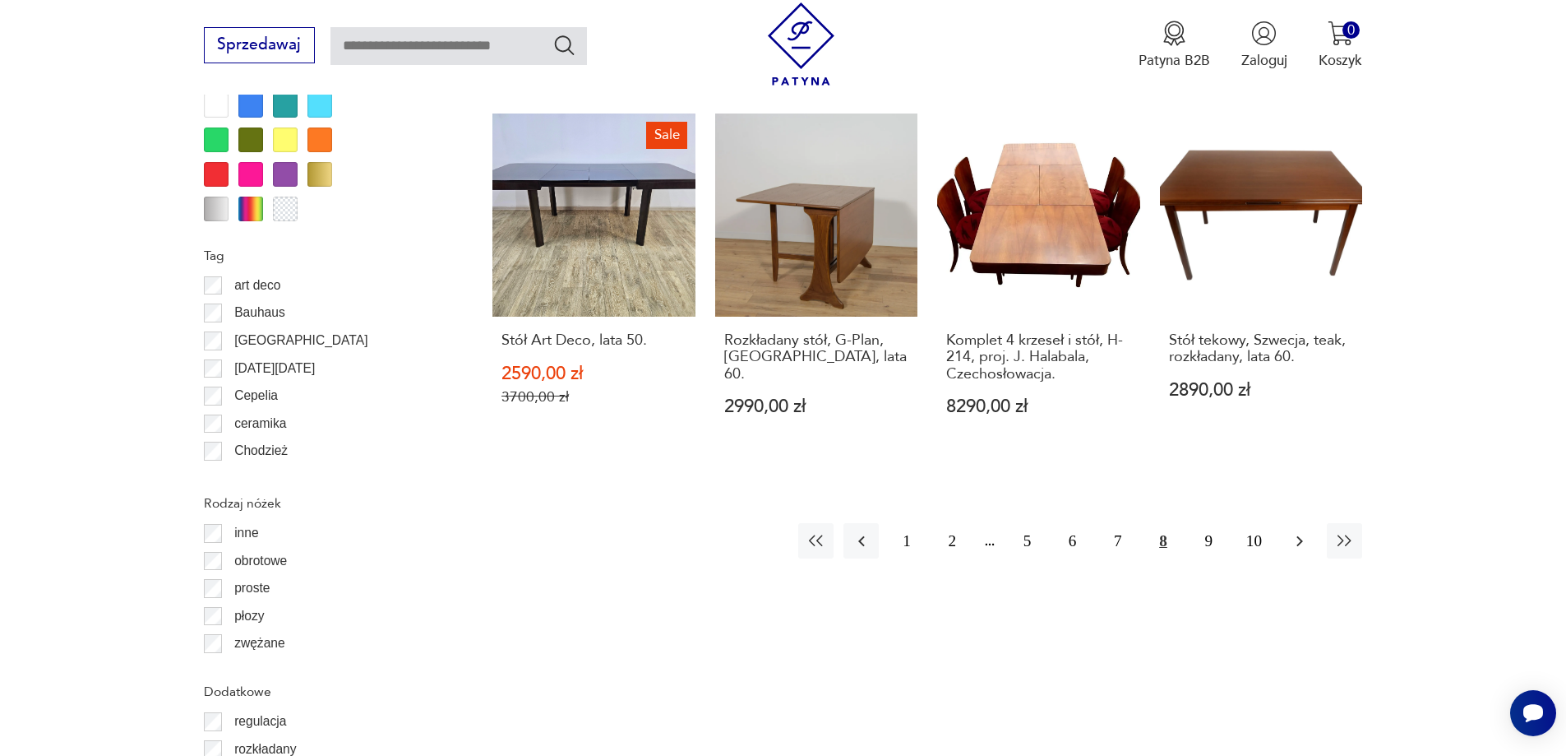
click at [1301, 531] on icon "button" at bounding box center [1300, 541] width 20 height 20
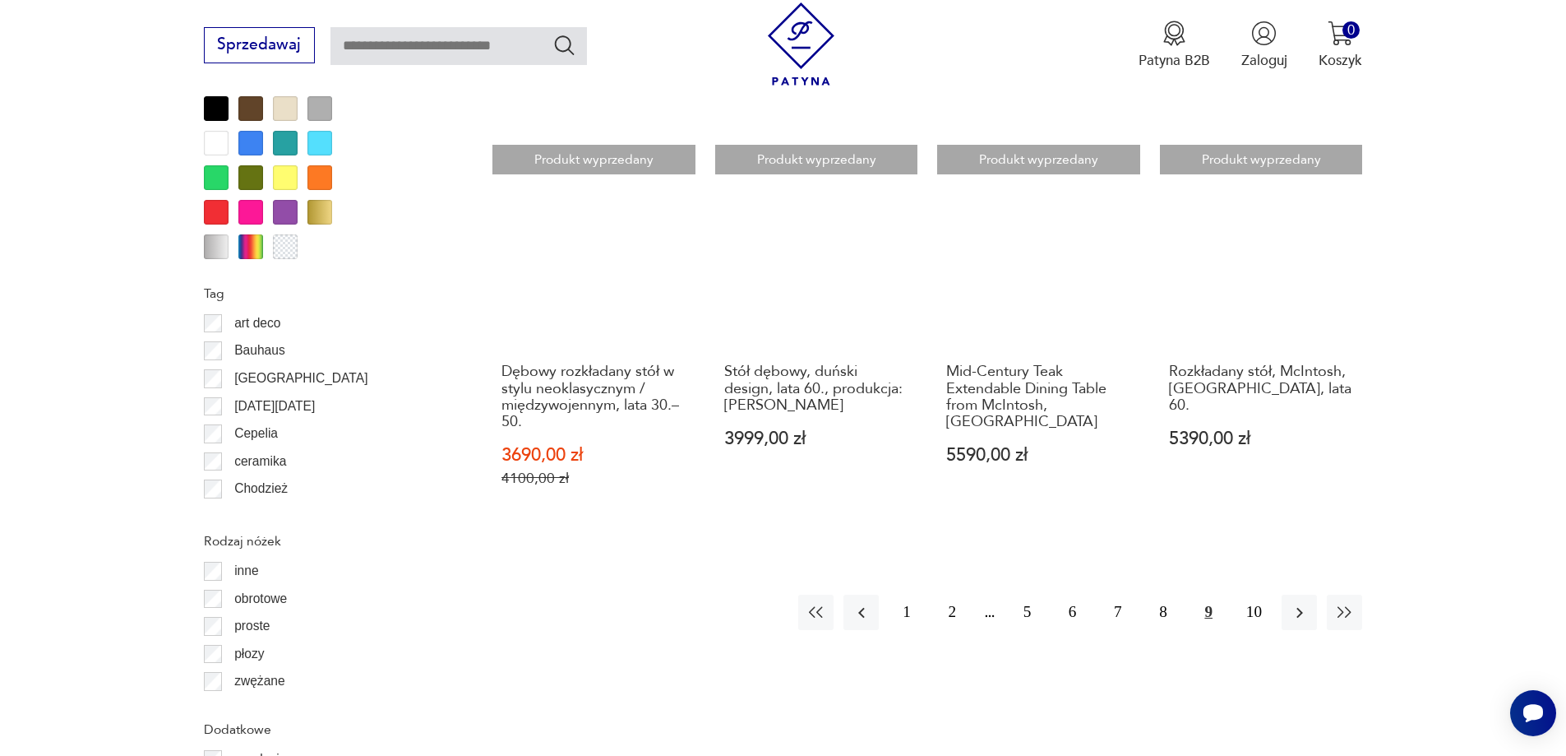
scroll to position [1873, 0]
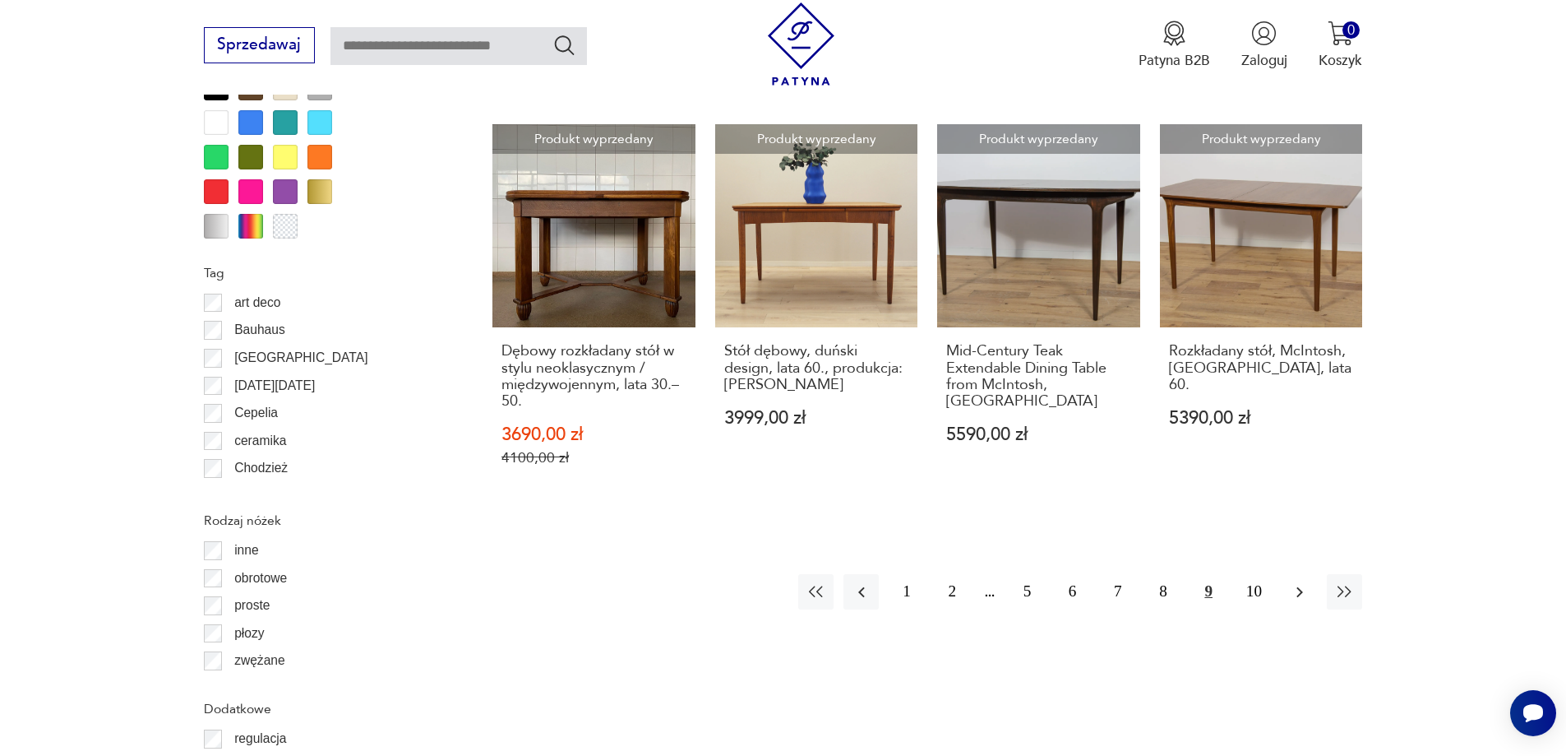
click at [1301, 582] on icon "button" at bounding box center [1300, 592] width 20 height 20
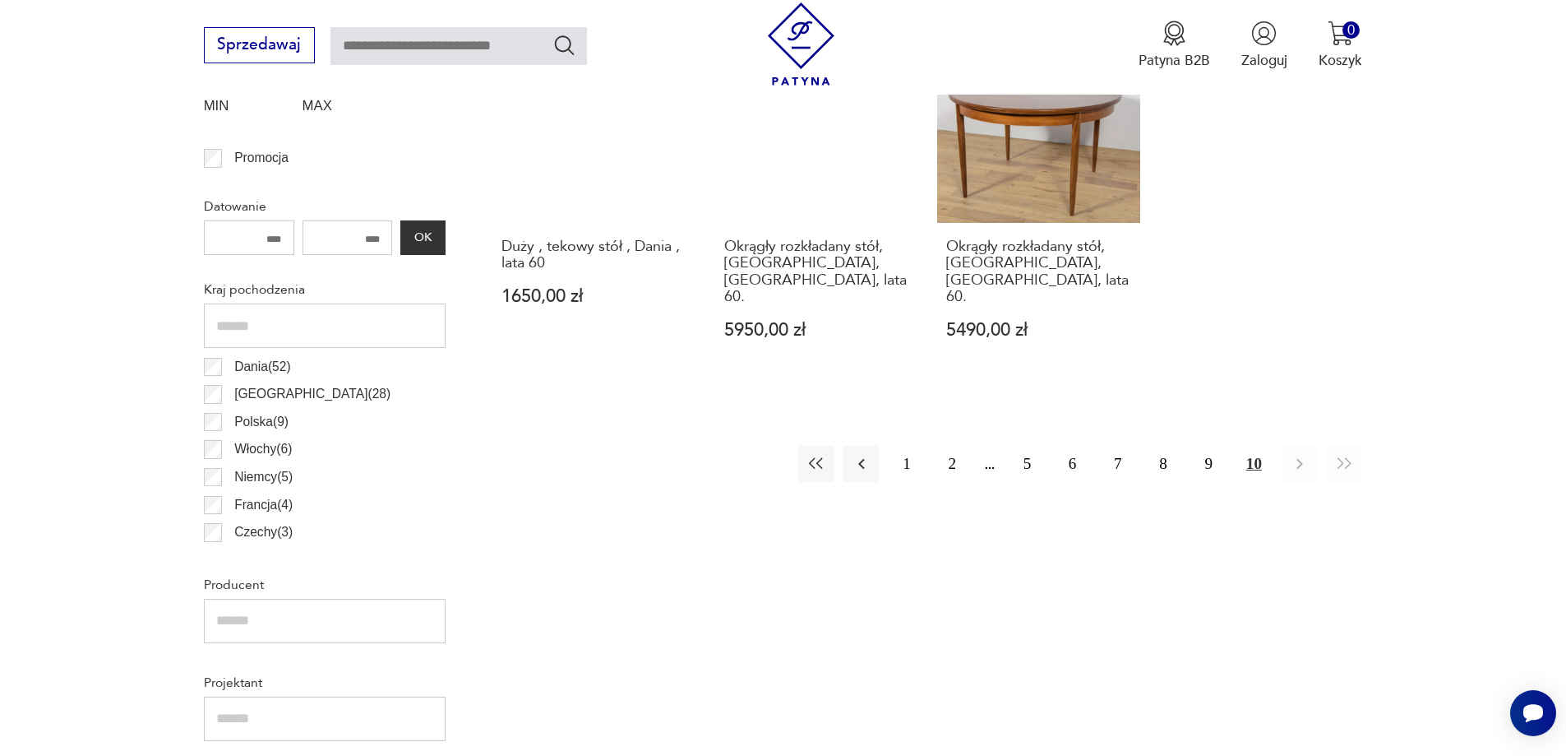
scroll to position [886, 0]
